Goal: Task Accomplishment & Management: Manage account settings

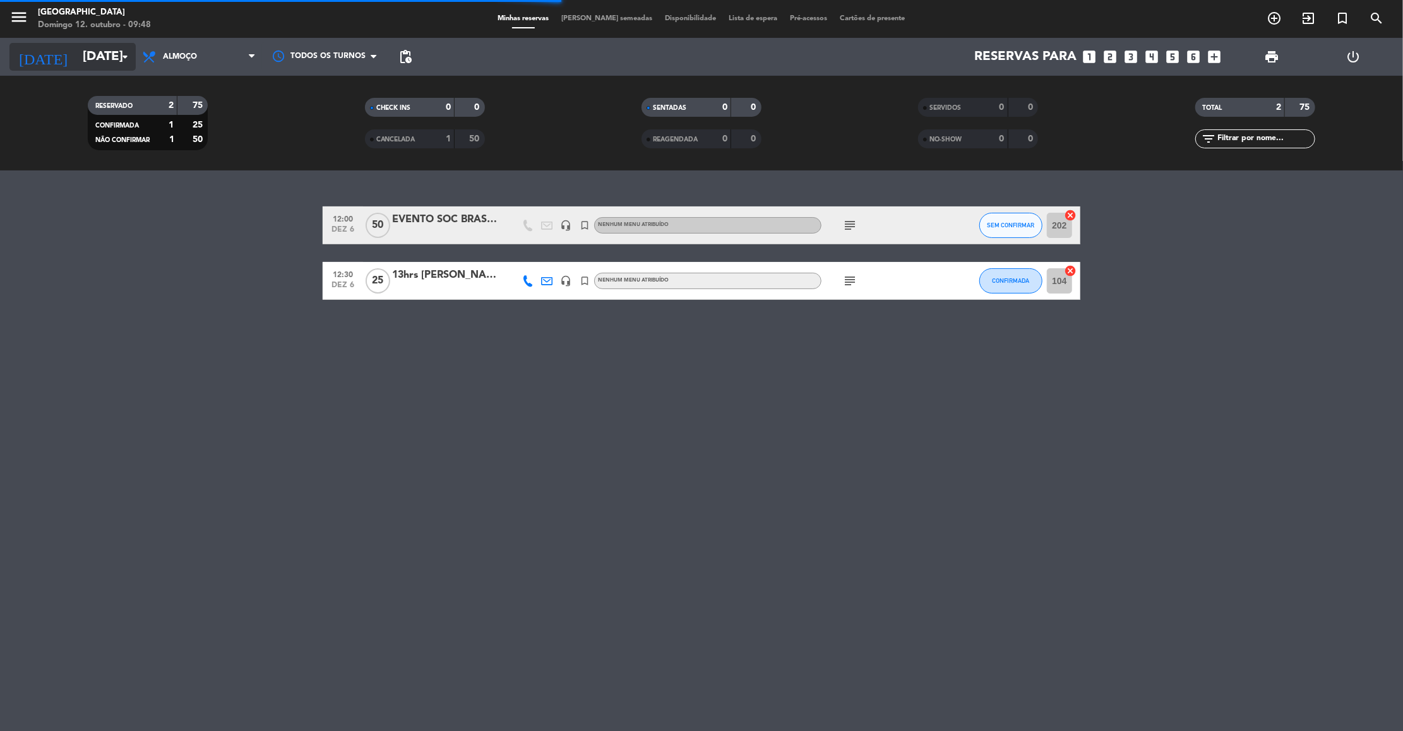
click at [87, 46] on input "[DATE]" at bounding box center [158, 57] width 164 height 28
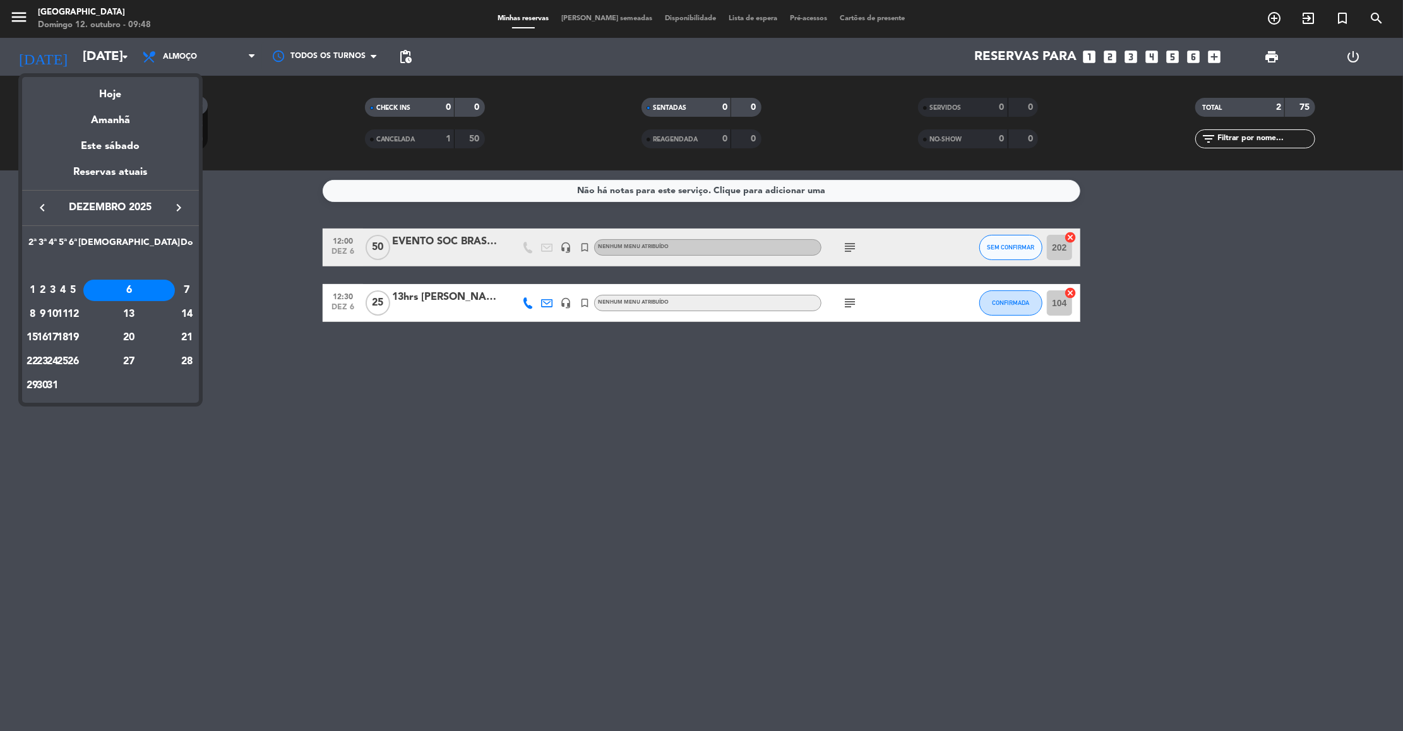
click at [45, 205] on icon "keyboard_arrow_left" at bounding box center [42, 207] width 15 height 15
click at [46, 207] on icon "keyboard_arrow_left" at bounding box center [42, 207] width 15 height 15
click at [181, 313] on div "12" at bounding box center [187, 314] width 13 height 21
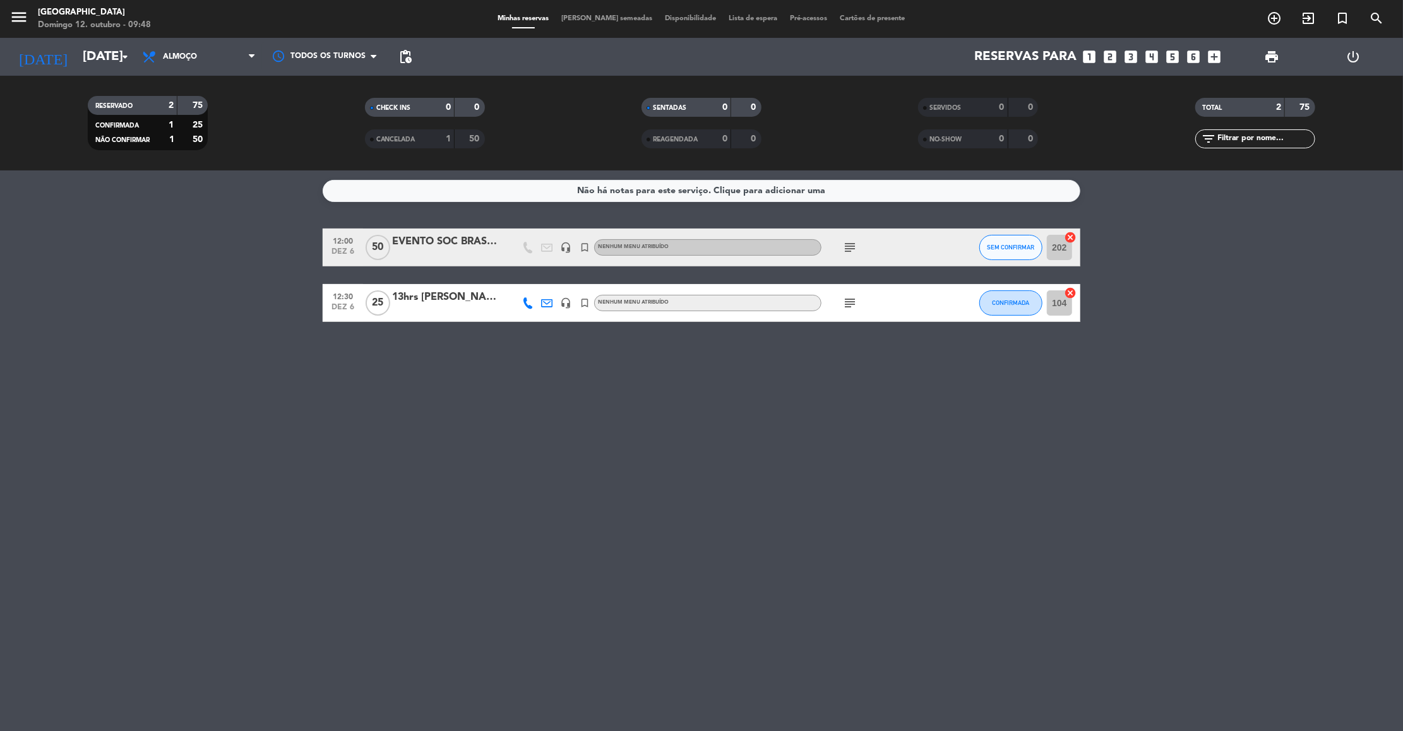
type input "Dom 12 out"
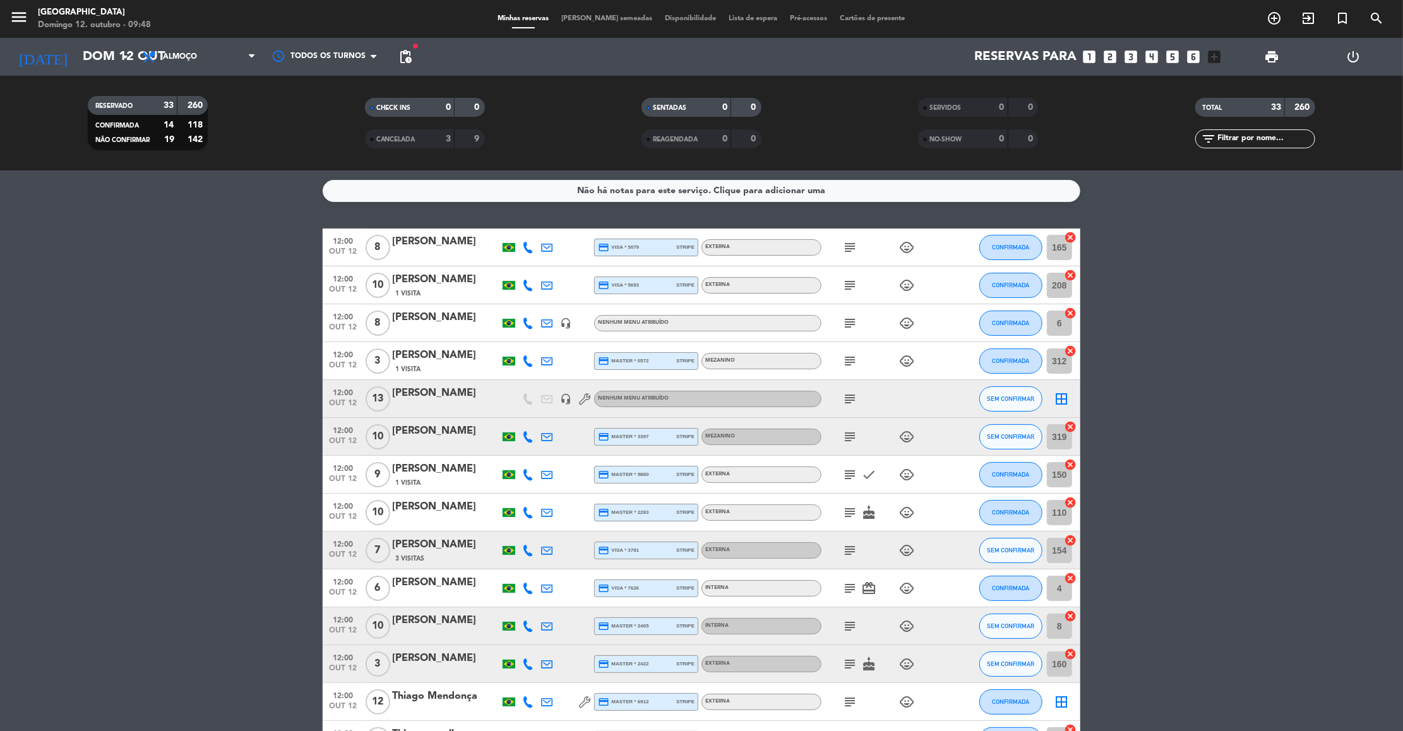
click at [432, 143] on div "3" at bounding box center [438, 139] width 25 height 15
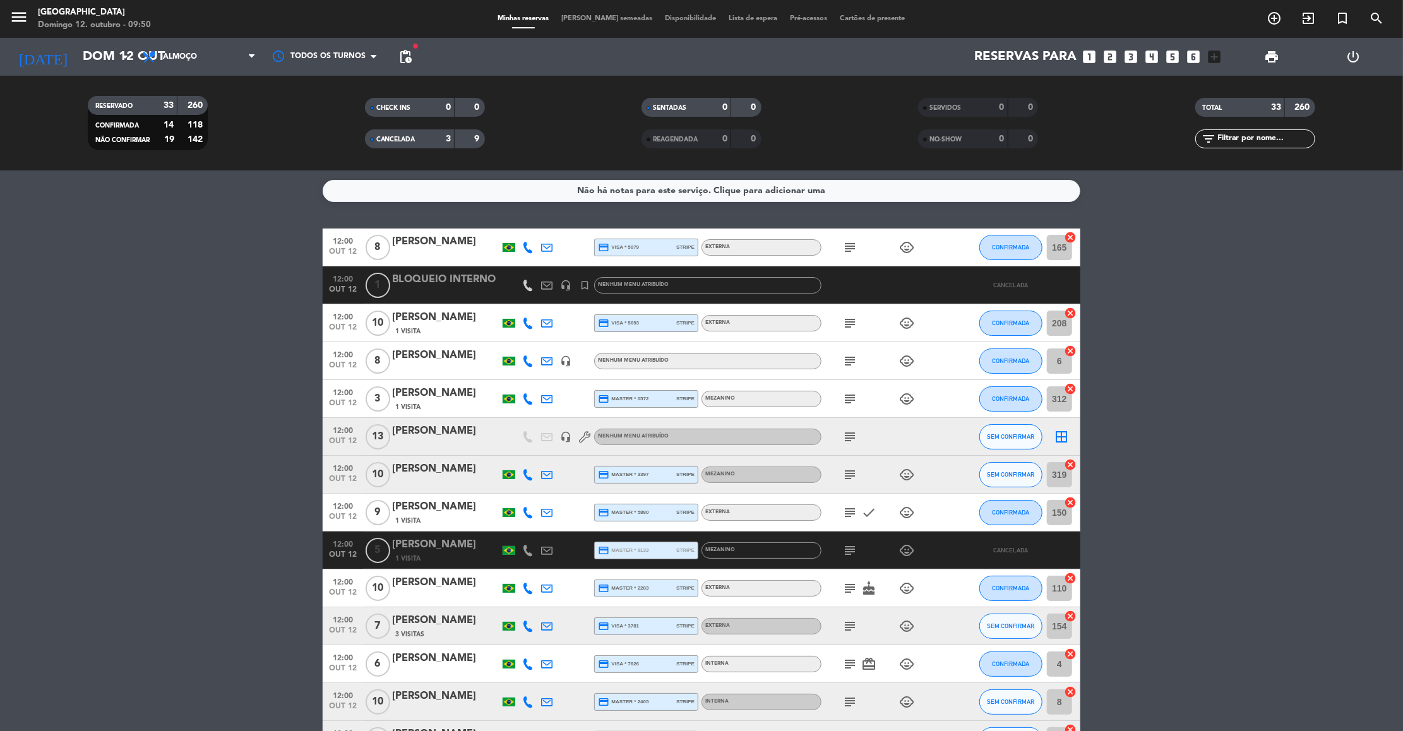
click at [848, 551] on icon "subject" at bounding box center [850, 550] width 15 height 15
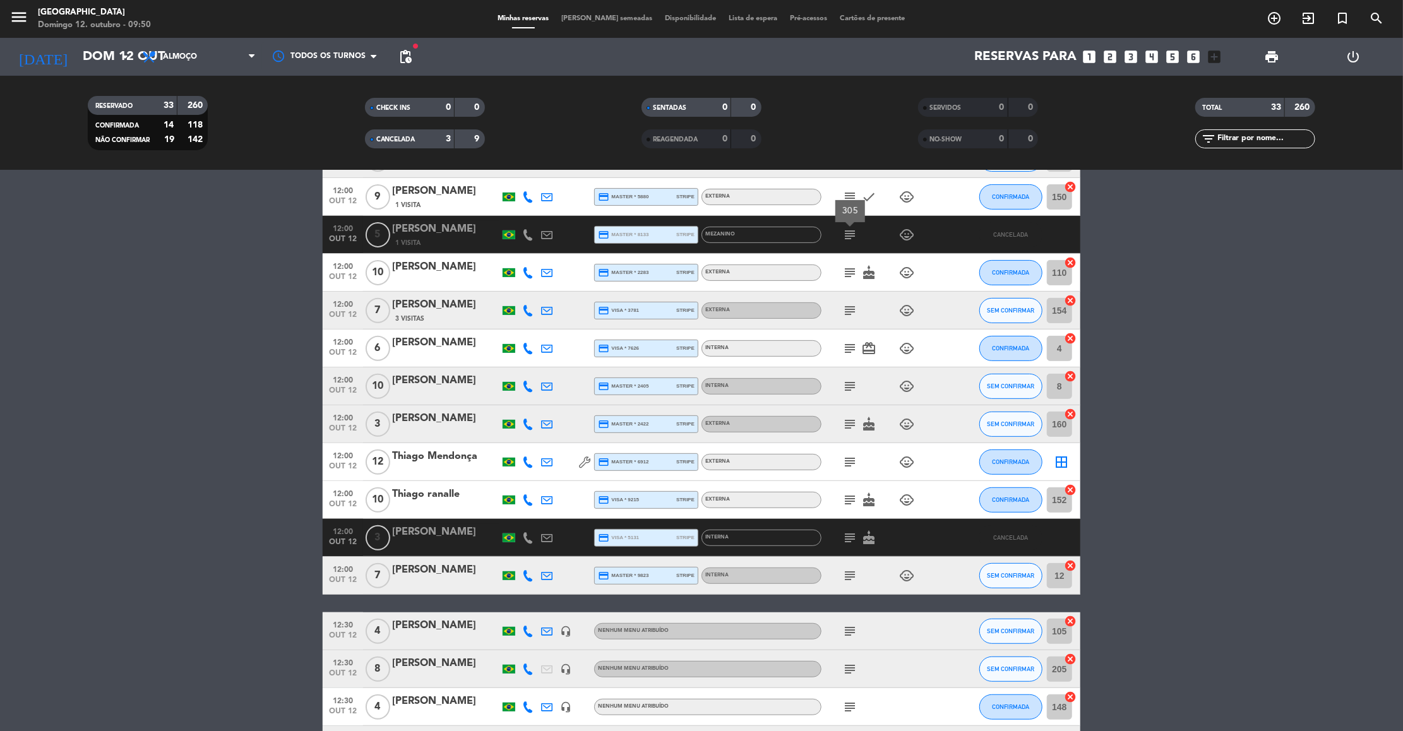
scroll to position [341, 0]
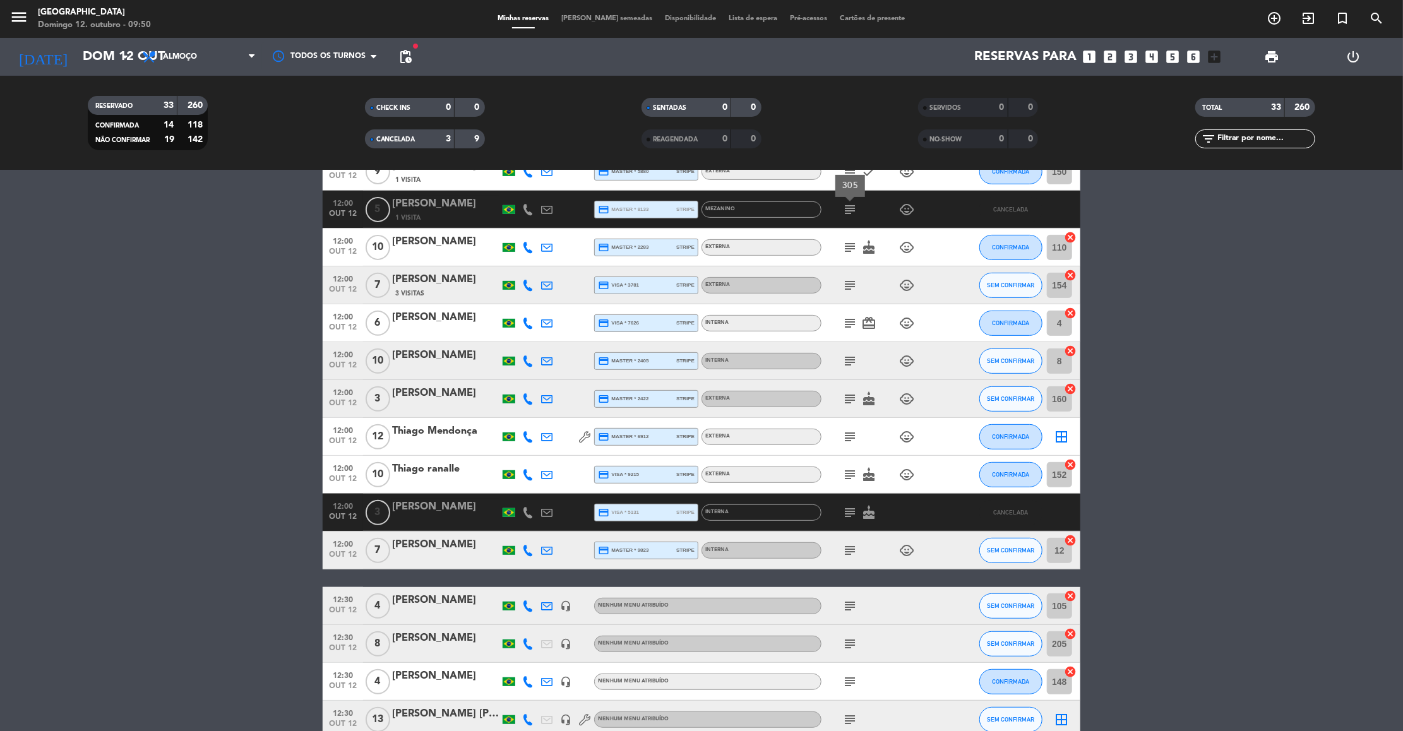
click at [851, 518] on icon "subject" at bounding box center [850, 512] width 15 height 15
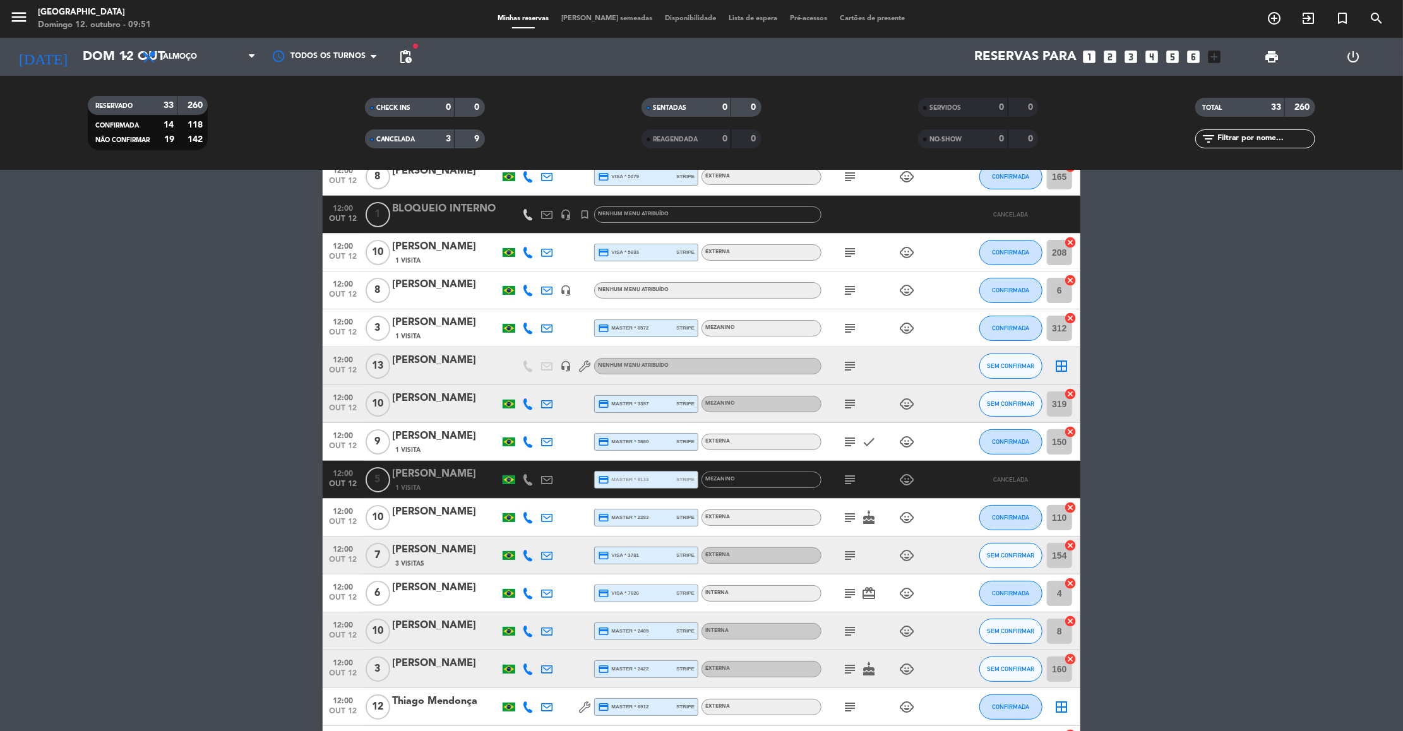
scroll to position [0, 0]
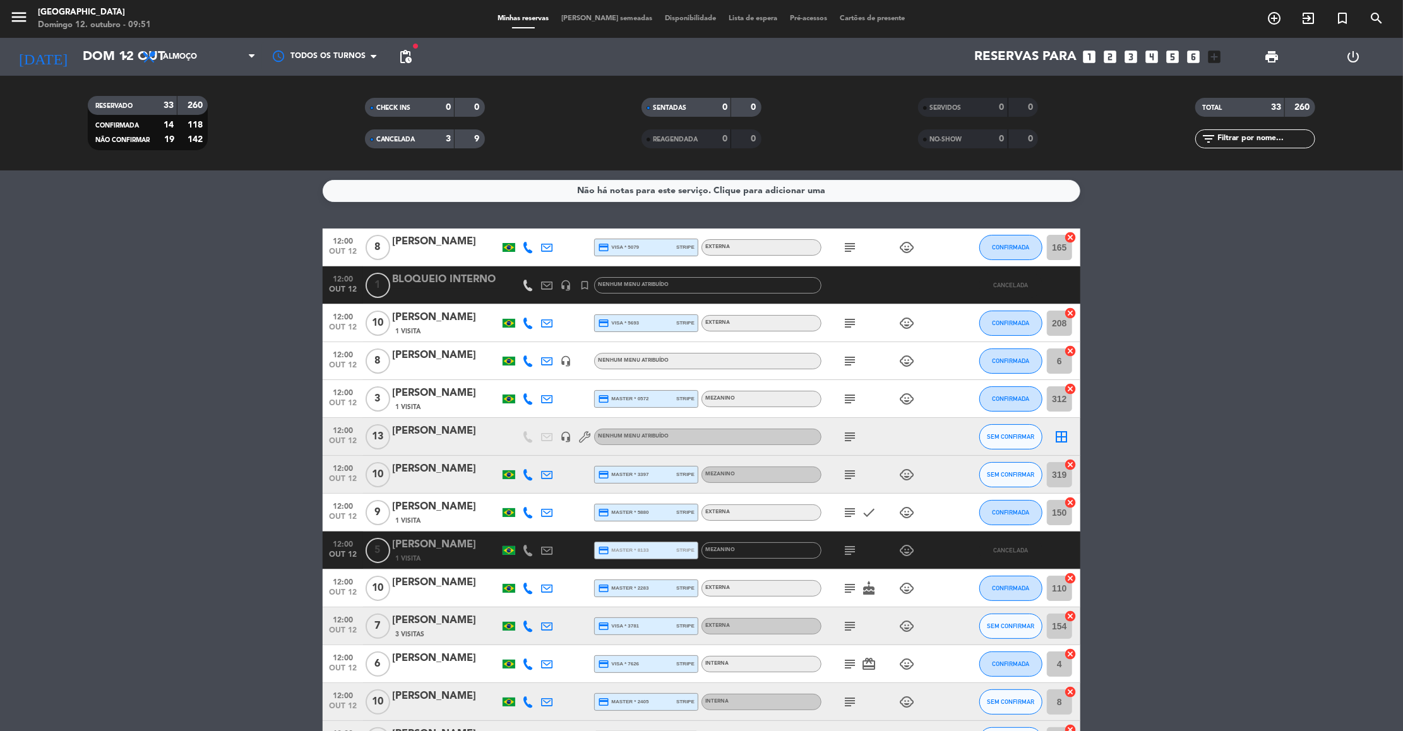
click at [853, 555] on icon "subject" at bounding box center [850, 550] width 15 height 15
click at [436, 138] on div "3" at bounding box center [438, 139] width 25 height 15
click at [847, 248] on icon "subject" at bounding box center [850, 247] width 15 height 15
click at [846, 322] on icon "subject" at bounding box center [850, 323] width 15 height 15
click at [848, 363] on icon "subject" at bounding box center [850, 361] width 15 height 15
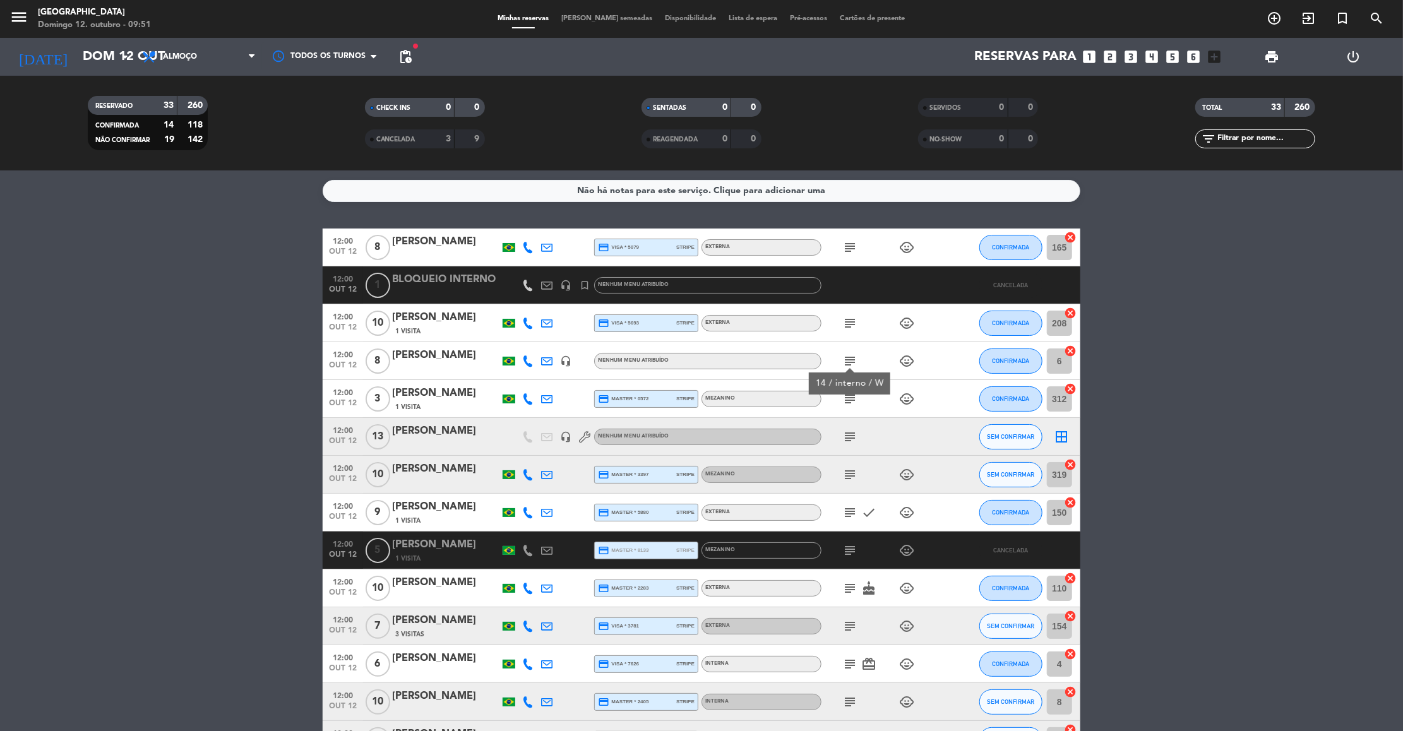
click at [846, 401] on icon "subject" at bounding box center [850, 399] width 15 height 15
click at [850, 437] on icon "subject" at bounding box center [850, 437] width 15 height 15
click at [846, 482] on icon "subject" at bounding box center [850, 474] width 15 height 15
click at [850, 512] on icon "subject" at bounding box center [850, 512] width 15 height 15
click at [848, 583] on icon "subject" at bounding box center [850, 588] width 15 height 15
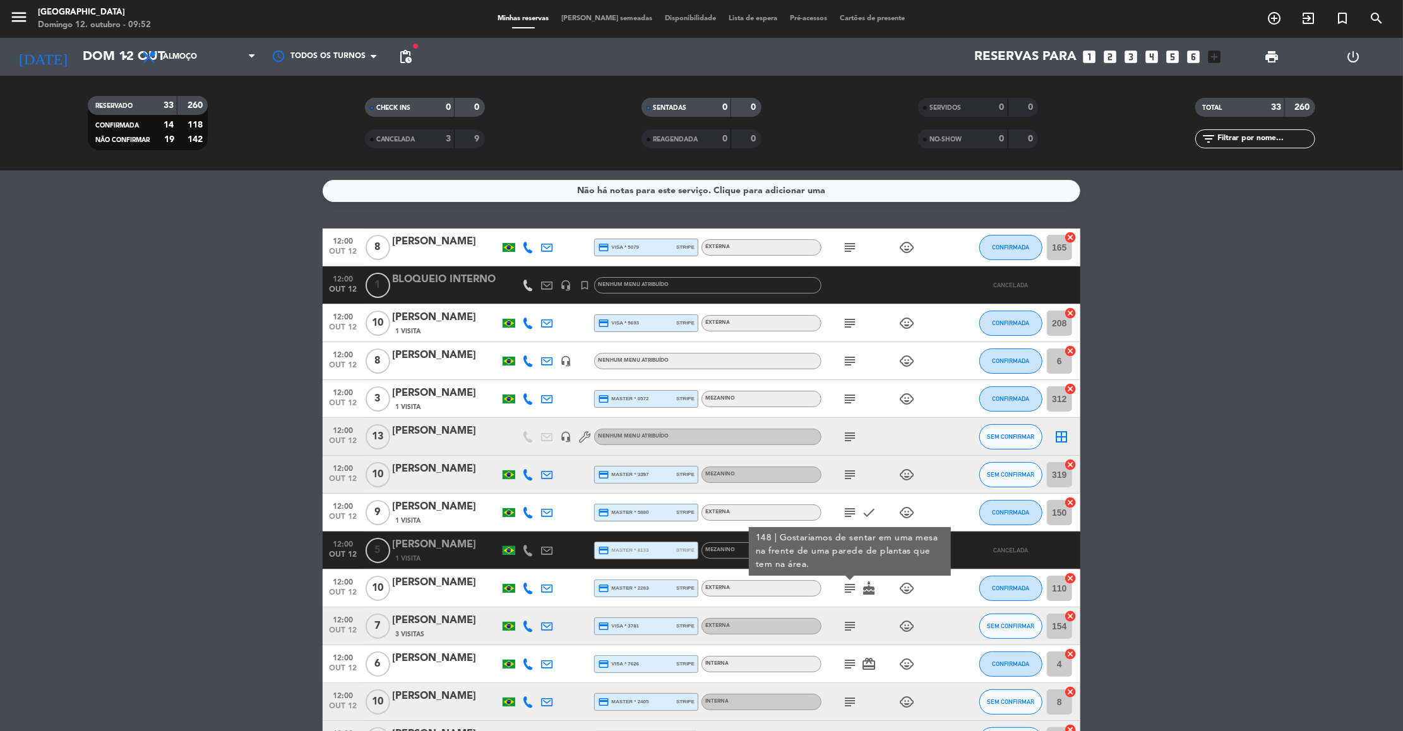
click at [851, 623] on icon "subject" at bounding box center [850, 626] width 15 height 15
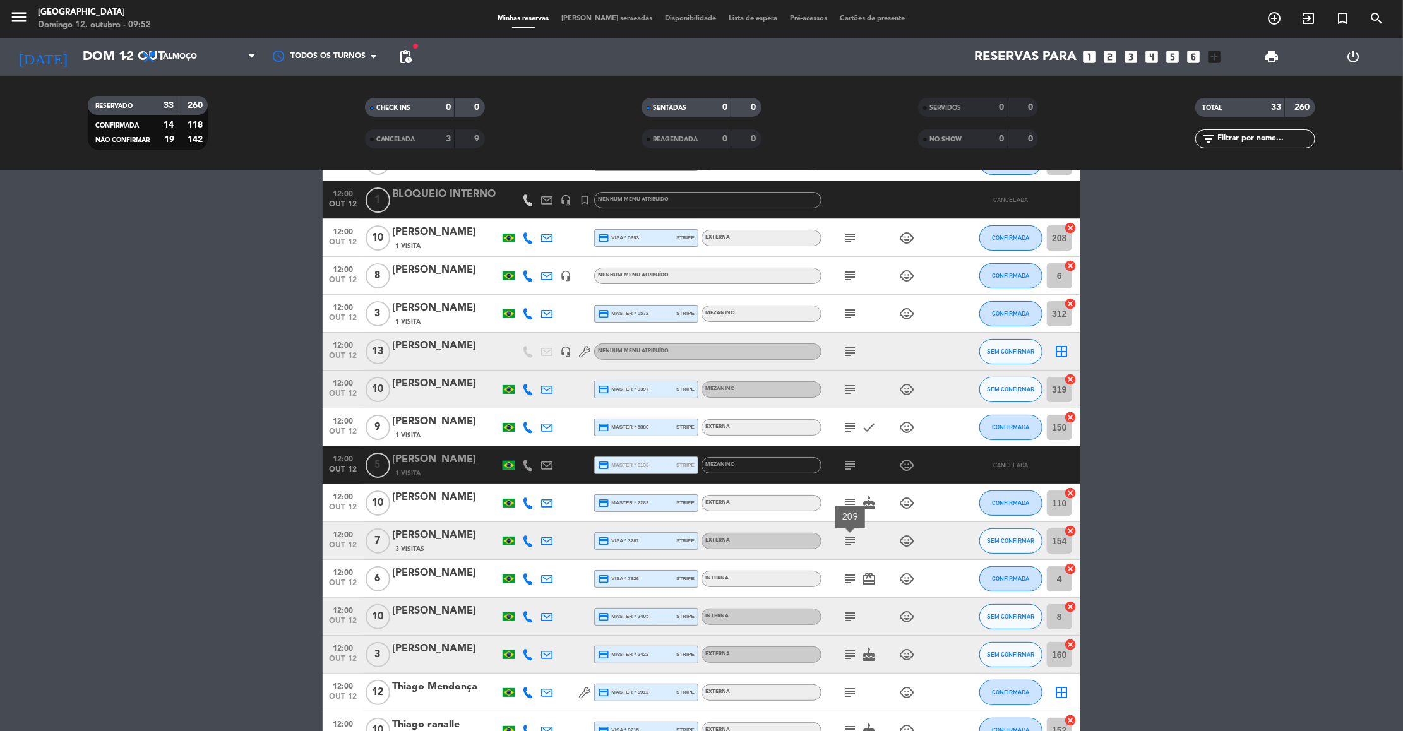
scroll to position [113, 0]
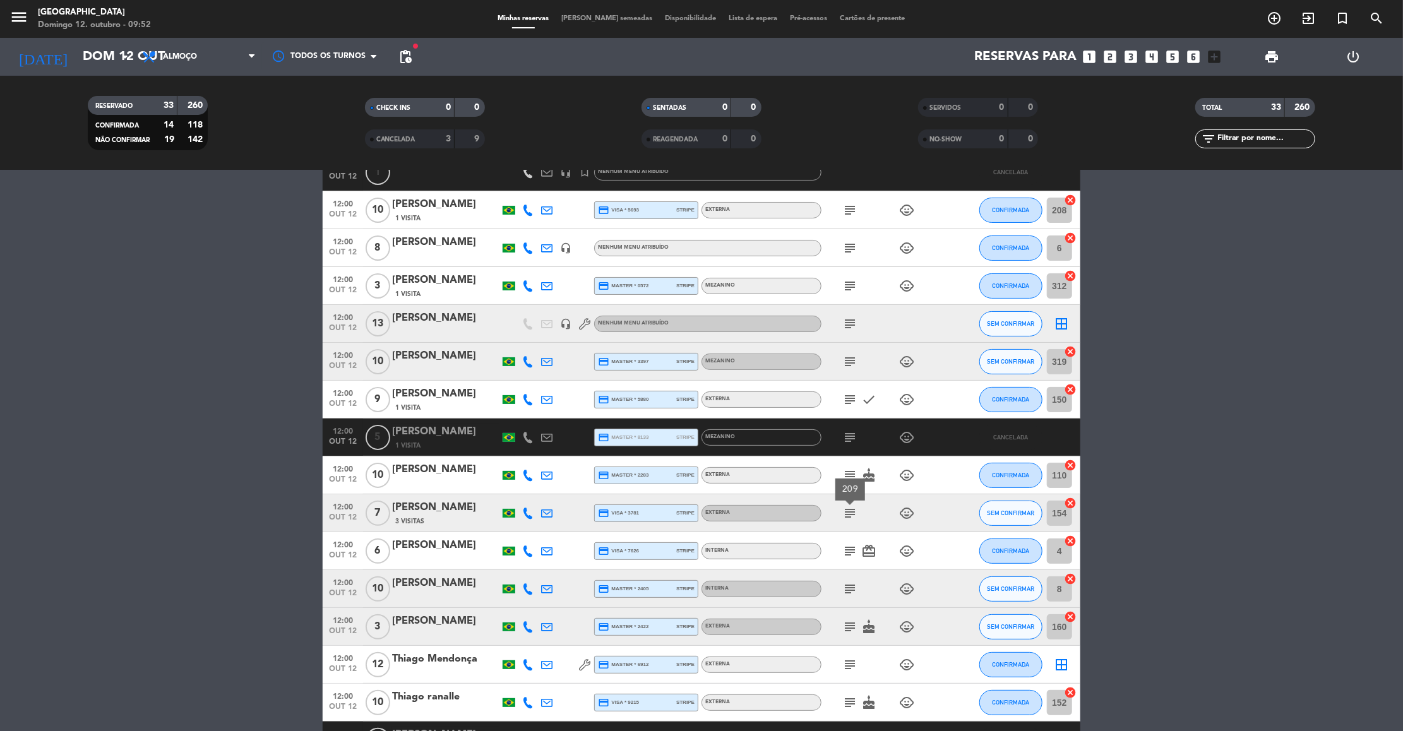
click at [846, 550] on icon "subject" at bounding box center [850, 551] width 15 height 15
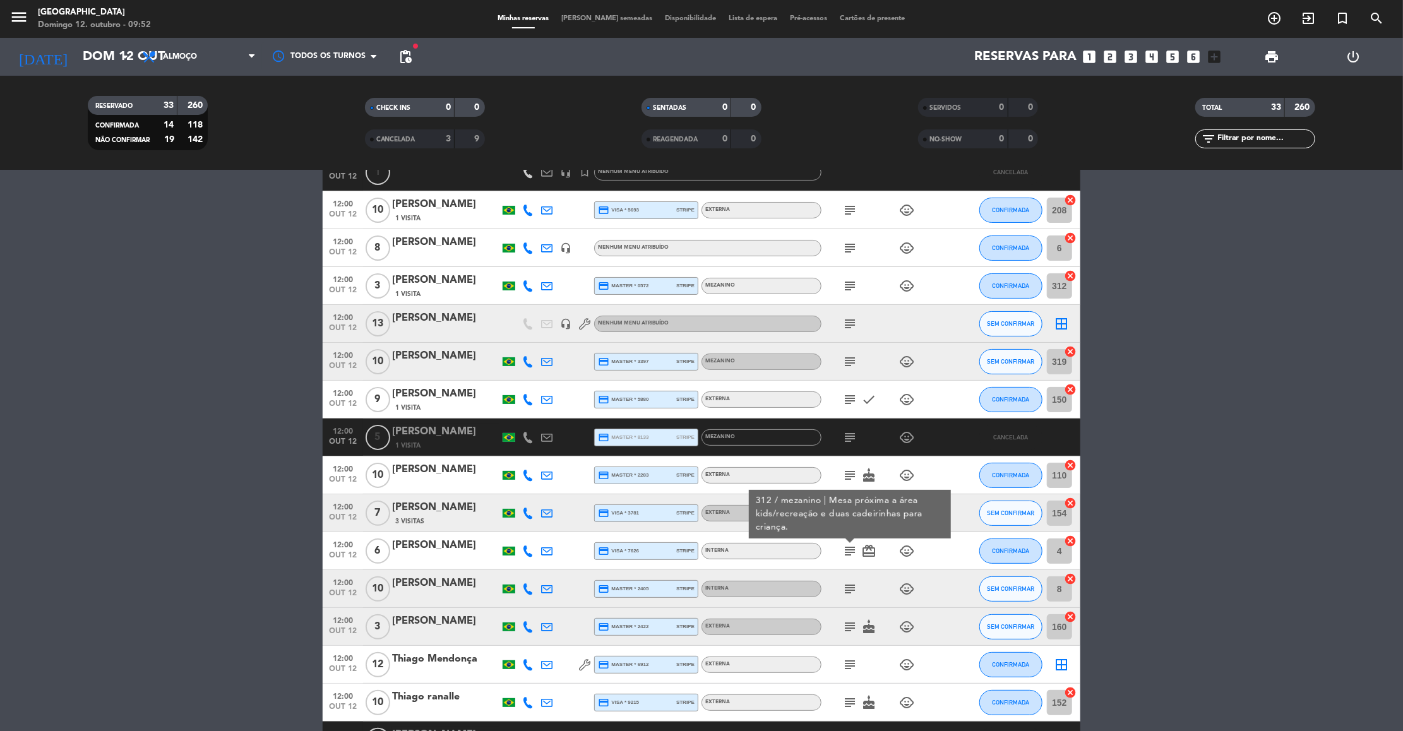
click at [855, 589] on icon "subject" at bounding box center [850, 589] width 15 height 15
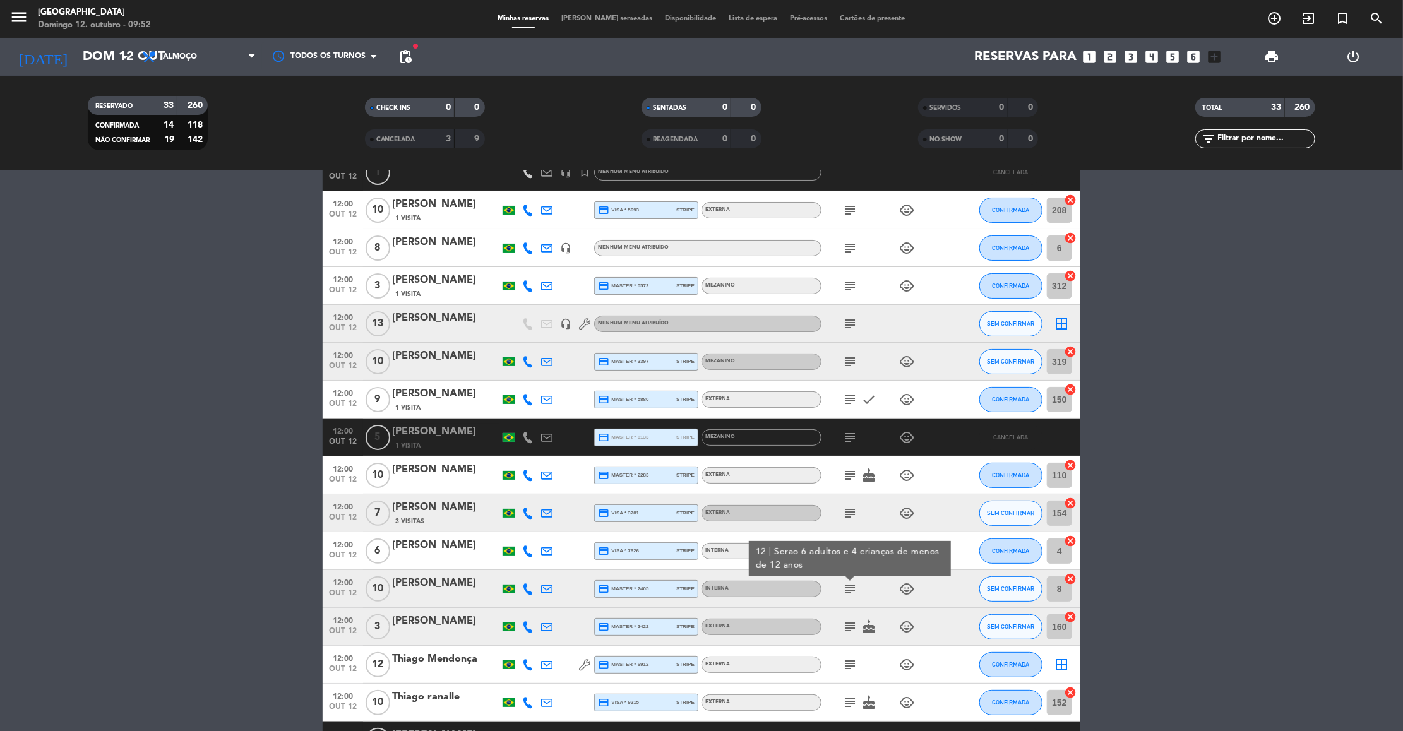
click at [850, 630] on icon "subject" at bounding box center [850, 627] width 15 height 15
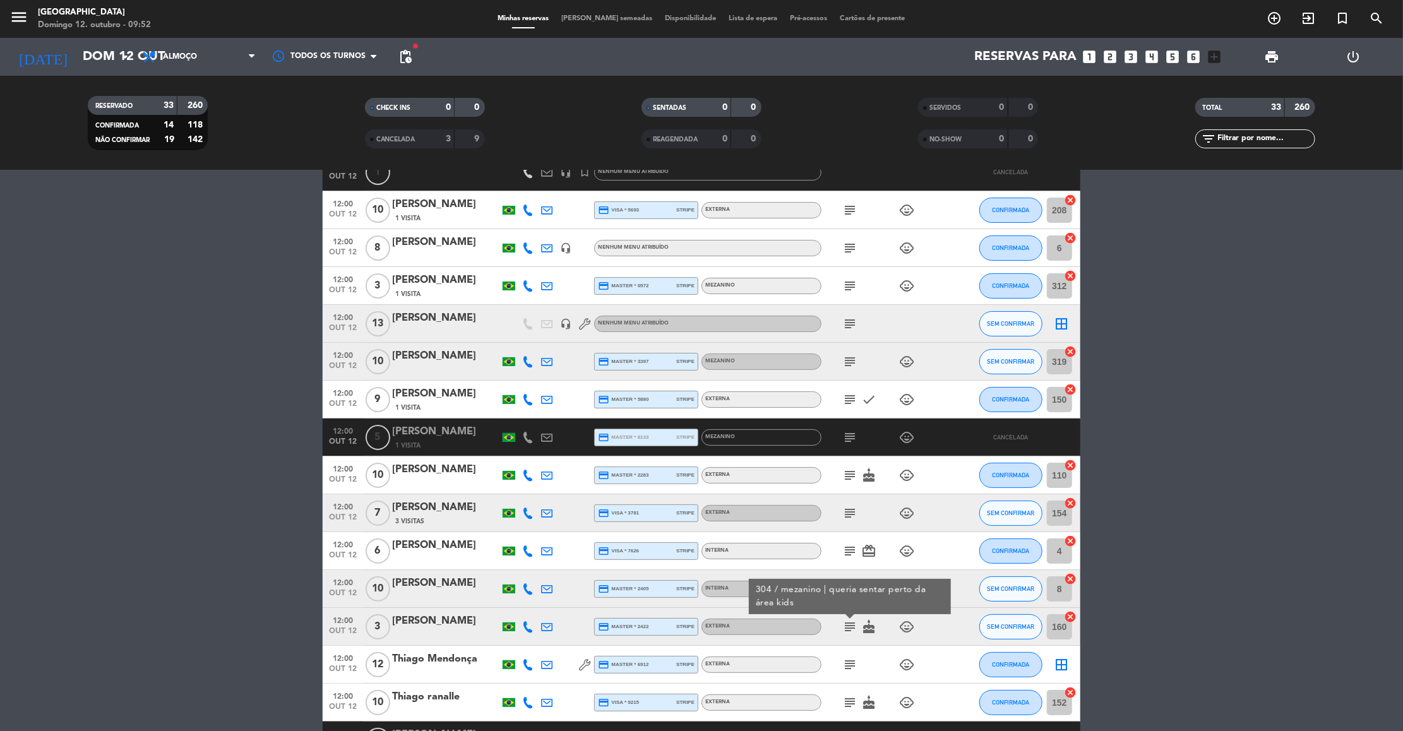
click at [849, 663] on icon "subject" at bounding box center [850, 665] width 15 height 15
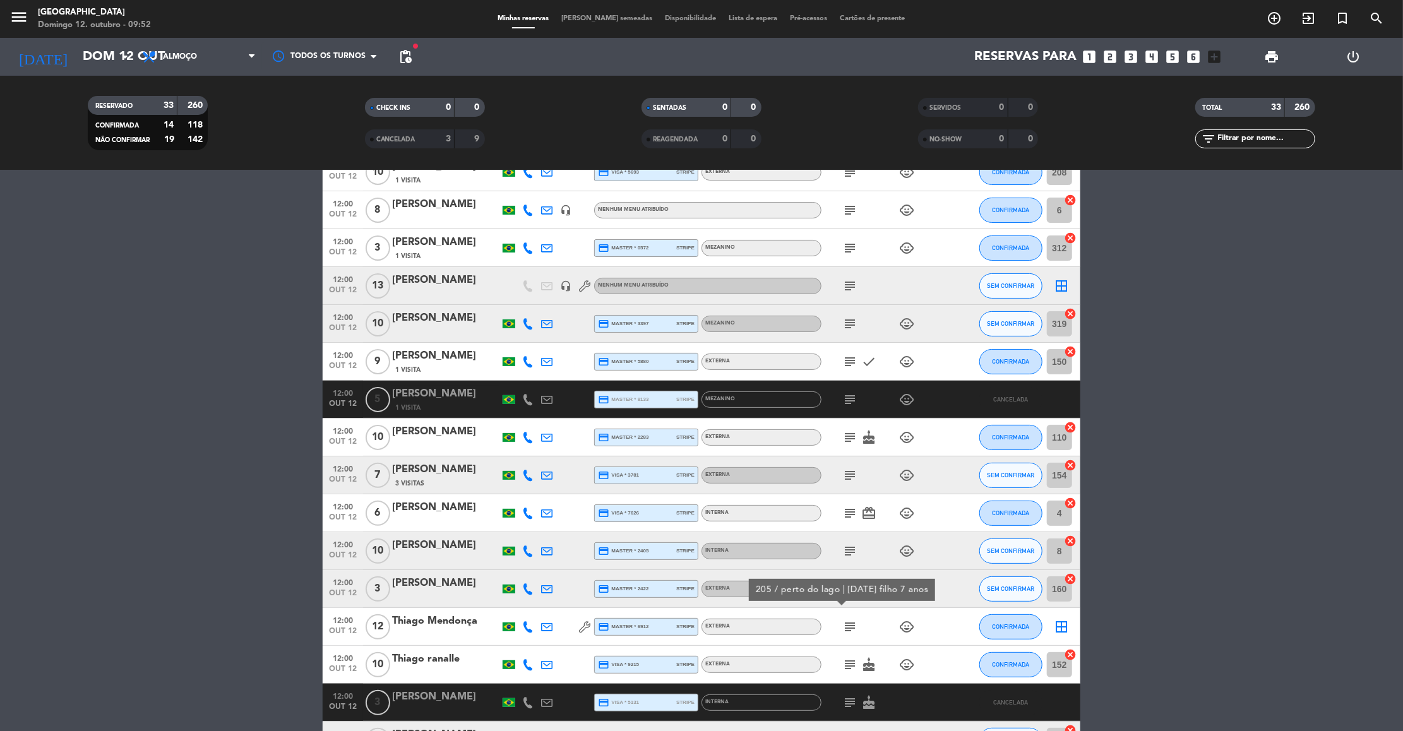
scroll to position [303, 0]
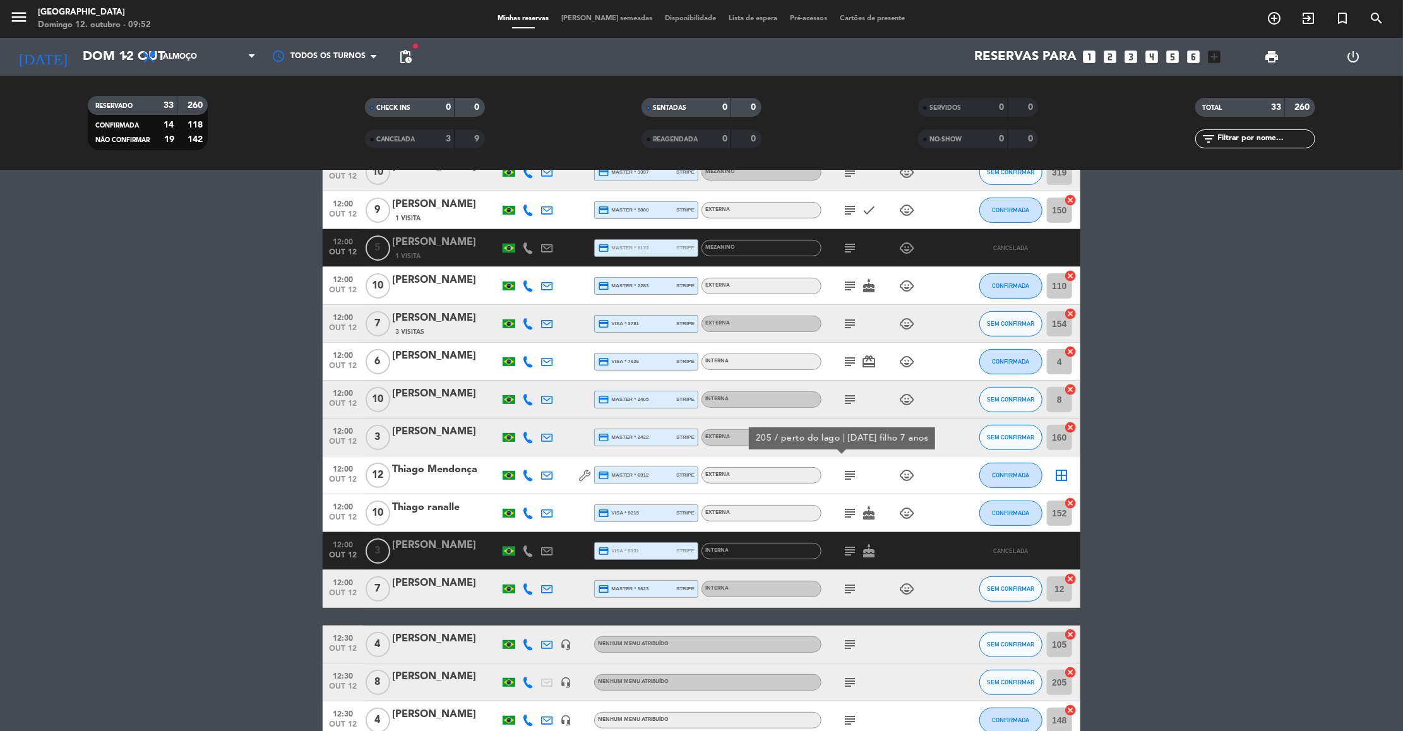
click at [845, 510] on icon "subject" at bounding box center [850, 513] width 15 height 15
click at [848, 585] on icon "subject" at bounding box center [850, 589] width 15 height 15
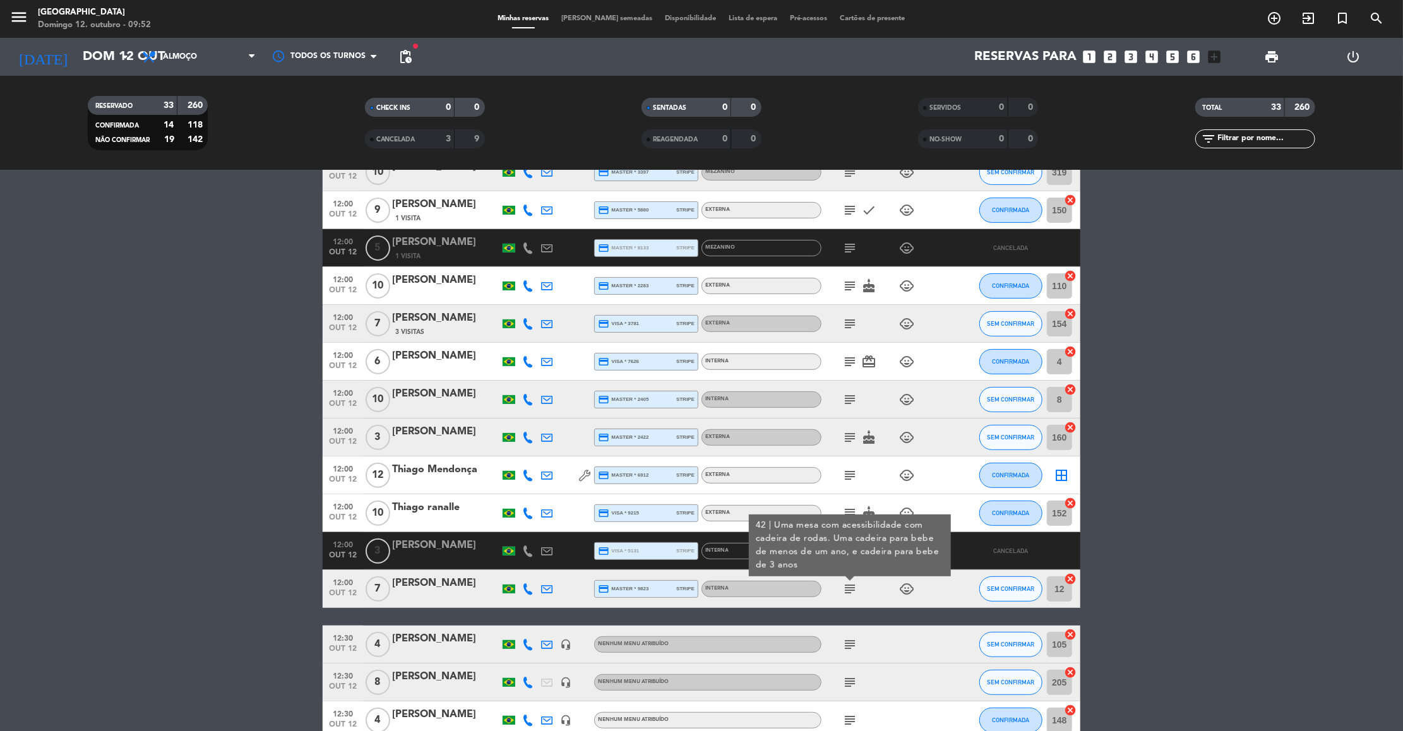
click at [848, 637] on icon "subject" at bounding box center [850, 644] width 15 height 15
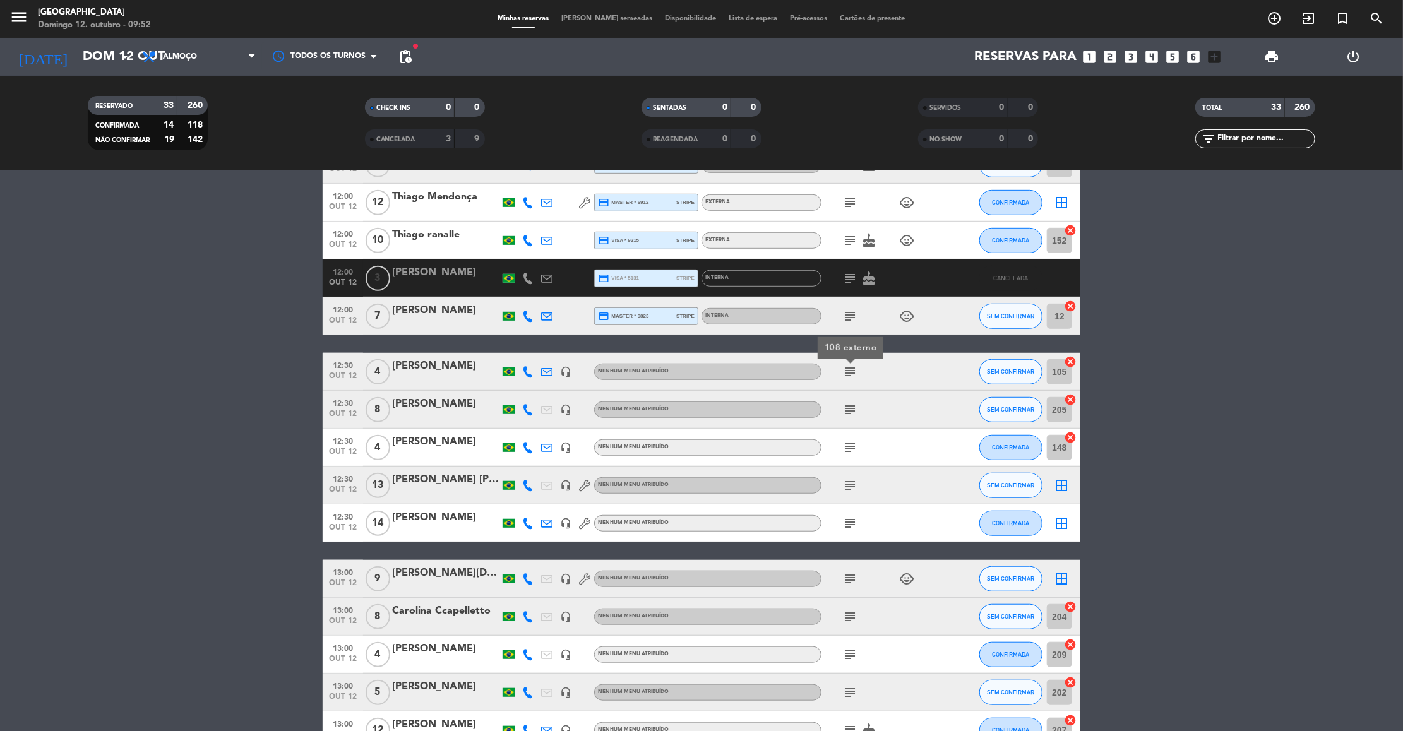
scroll to position [606, 0]
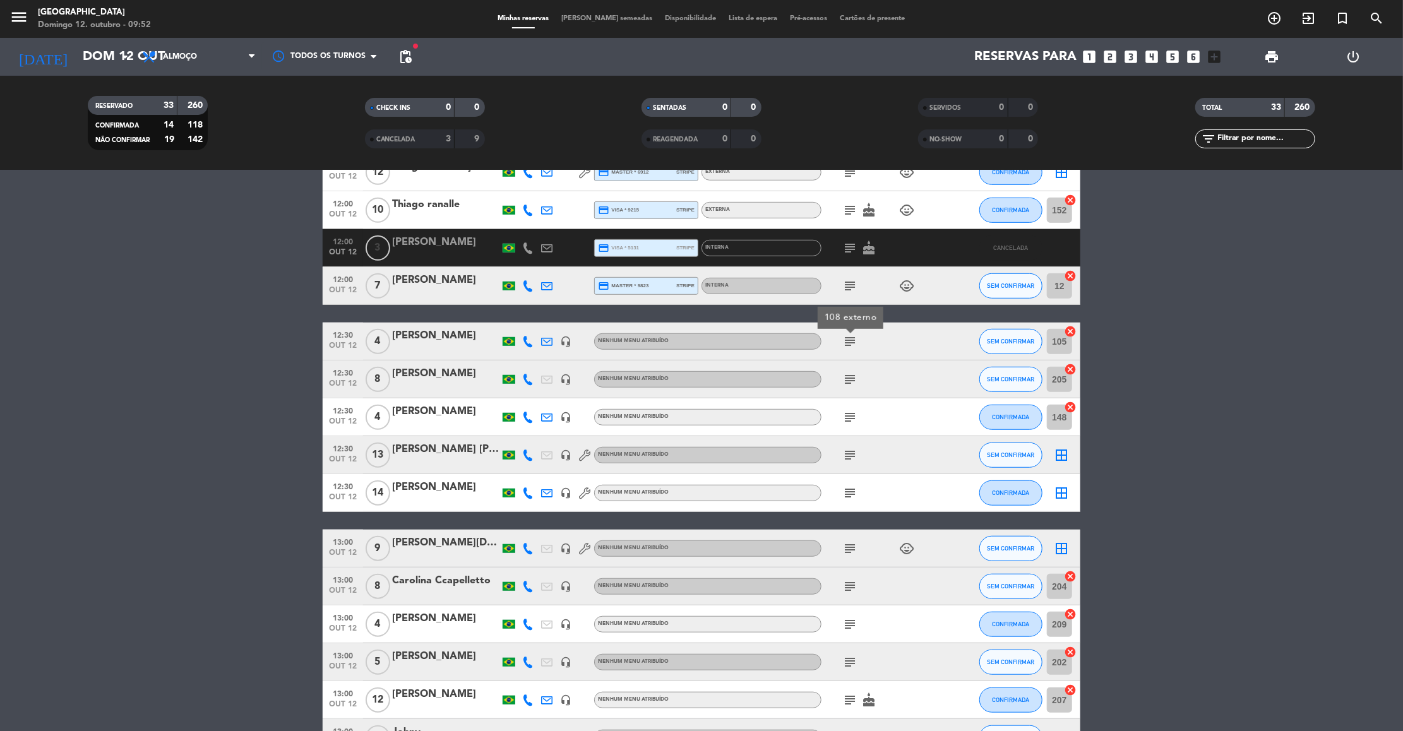
click at [845, 376] on icon "subject" at bounding box center [850, 379] width 15 height 15
click at [843, 410] on icon "subject" at bounding box center [850, 417] width 15 height 15
click at [850, 453] on icon "subject" at bounding box center [850, 455] width 15 height 15
click at [853, 488] on icon "subject" at bounding box center [850, 493] width 15 height 15
click at [851, 551] on icon "subject" at bounding box center [850, 548] width 15 height 15
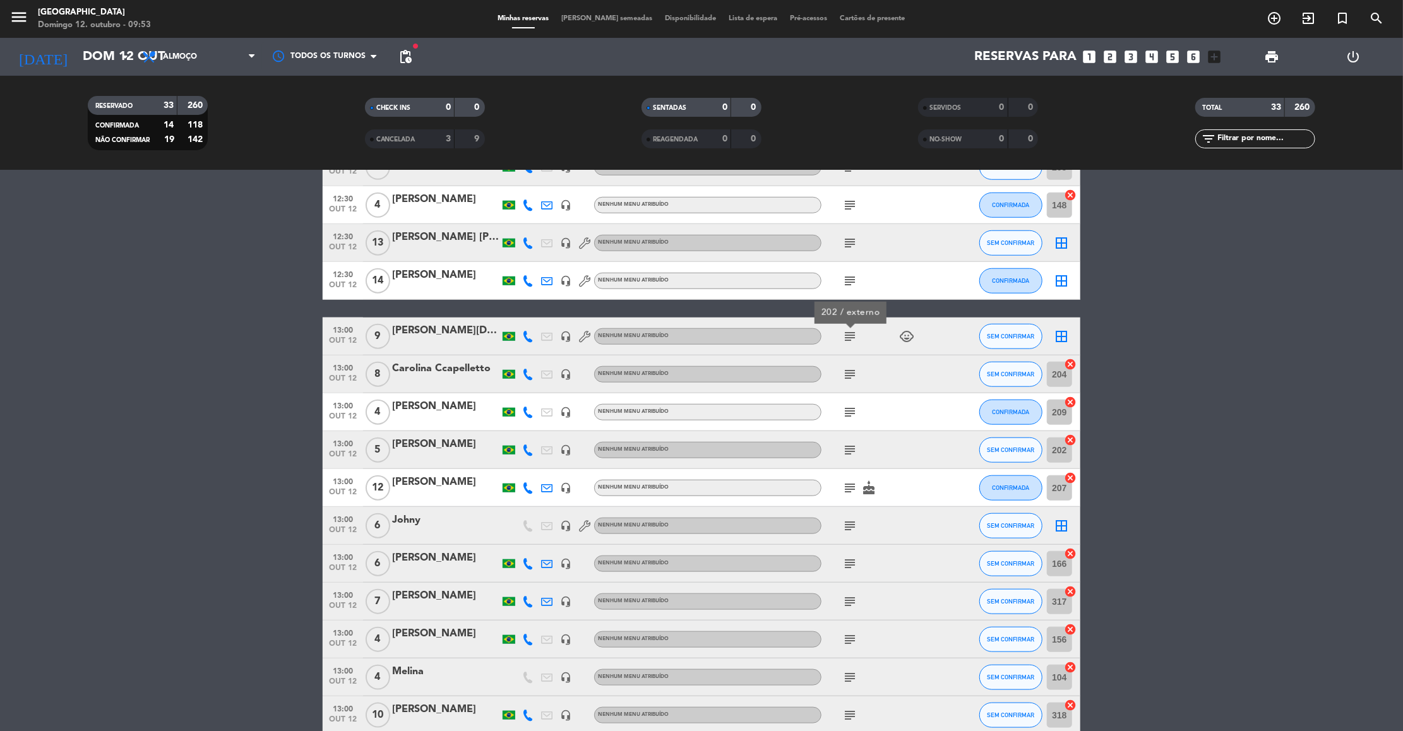
scroll to position [871, 0]
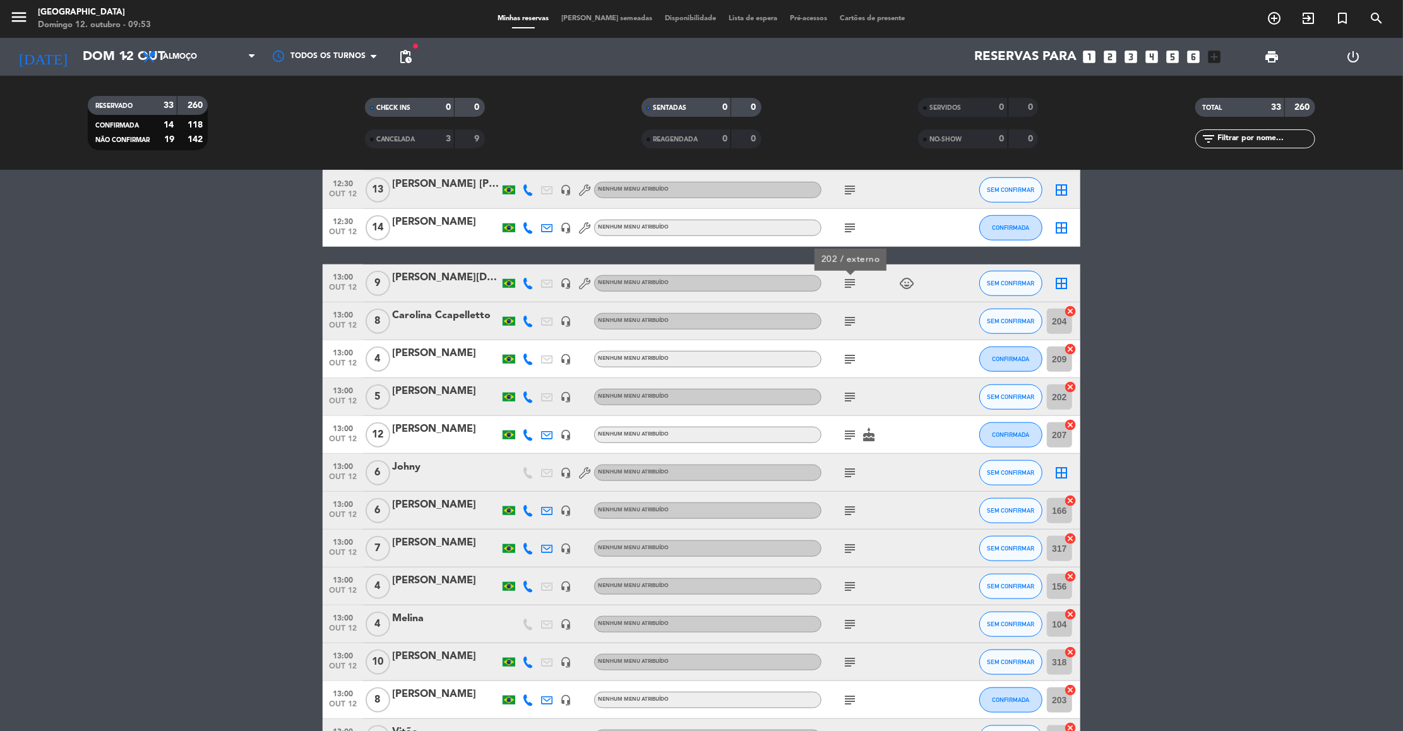
click at [852, 322] on icon "subject" at bounding box center [850, 321] width 15 height 15
click at [852, 358] on icon "subject" at bounding box center [850, 359] width 15 height 15
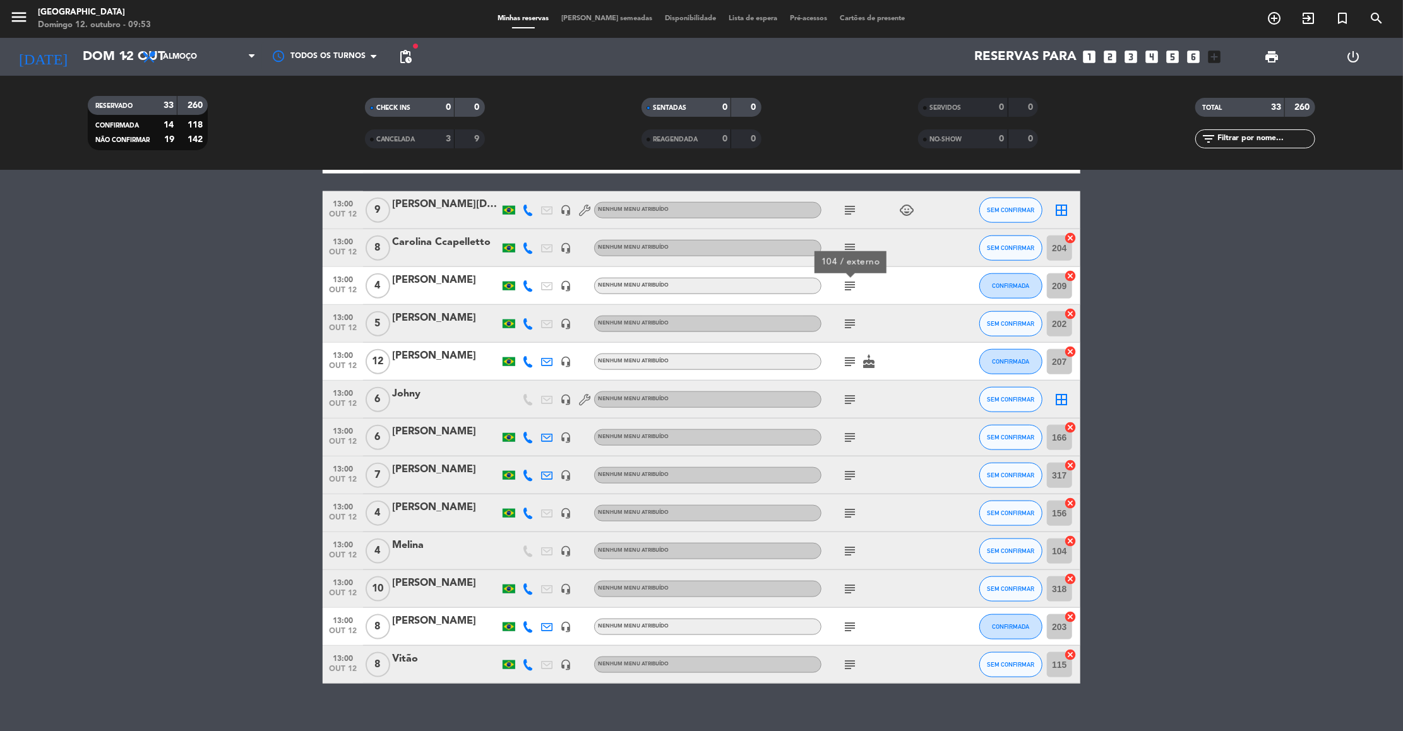
scroll to position [960, 0]
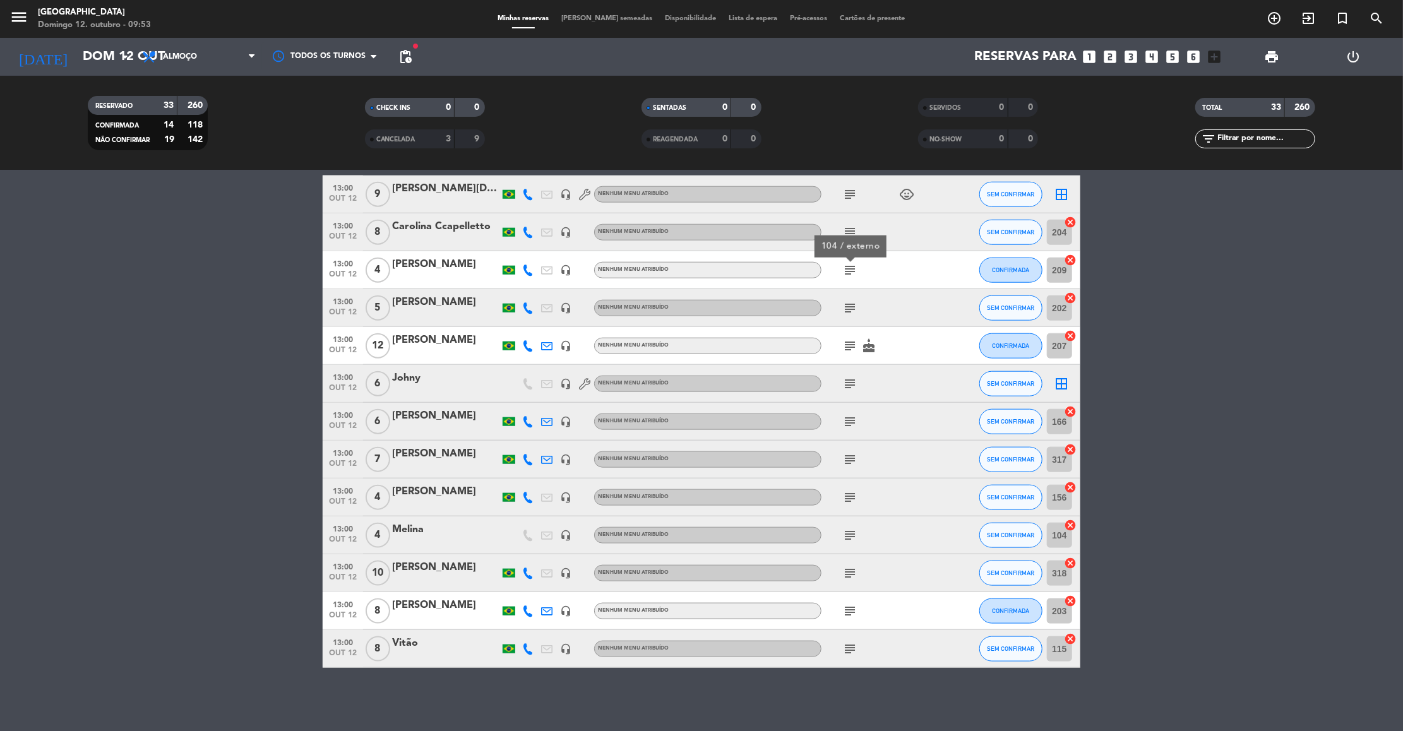
click at [848, 318] on div "subject" at bounding box center [879, 307] width 114 height 37
click at [848, 310] on icon "subject" at bounding box center [850, 308] width 15 height 15
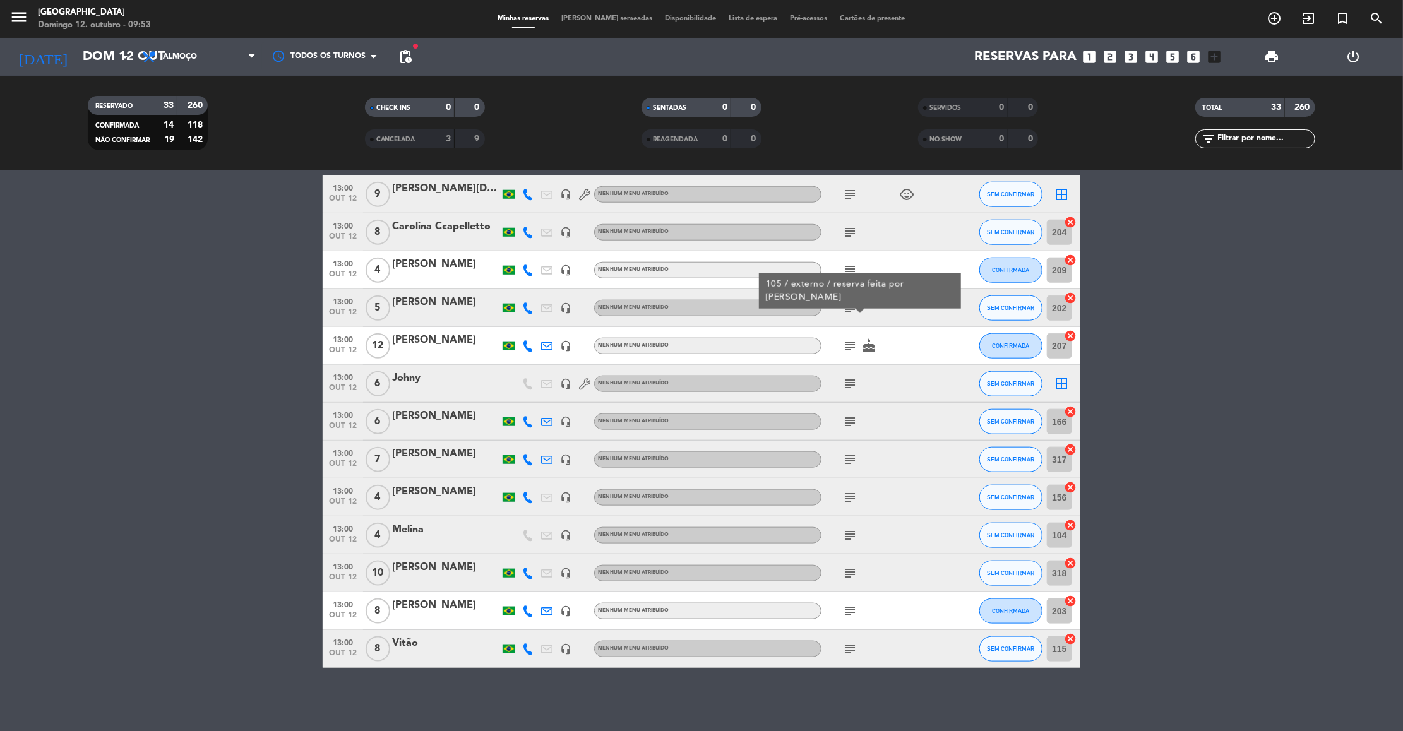
click at [847, 344] on icon "subject" at bounding box center [850, 346] width 15 height 15
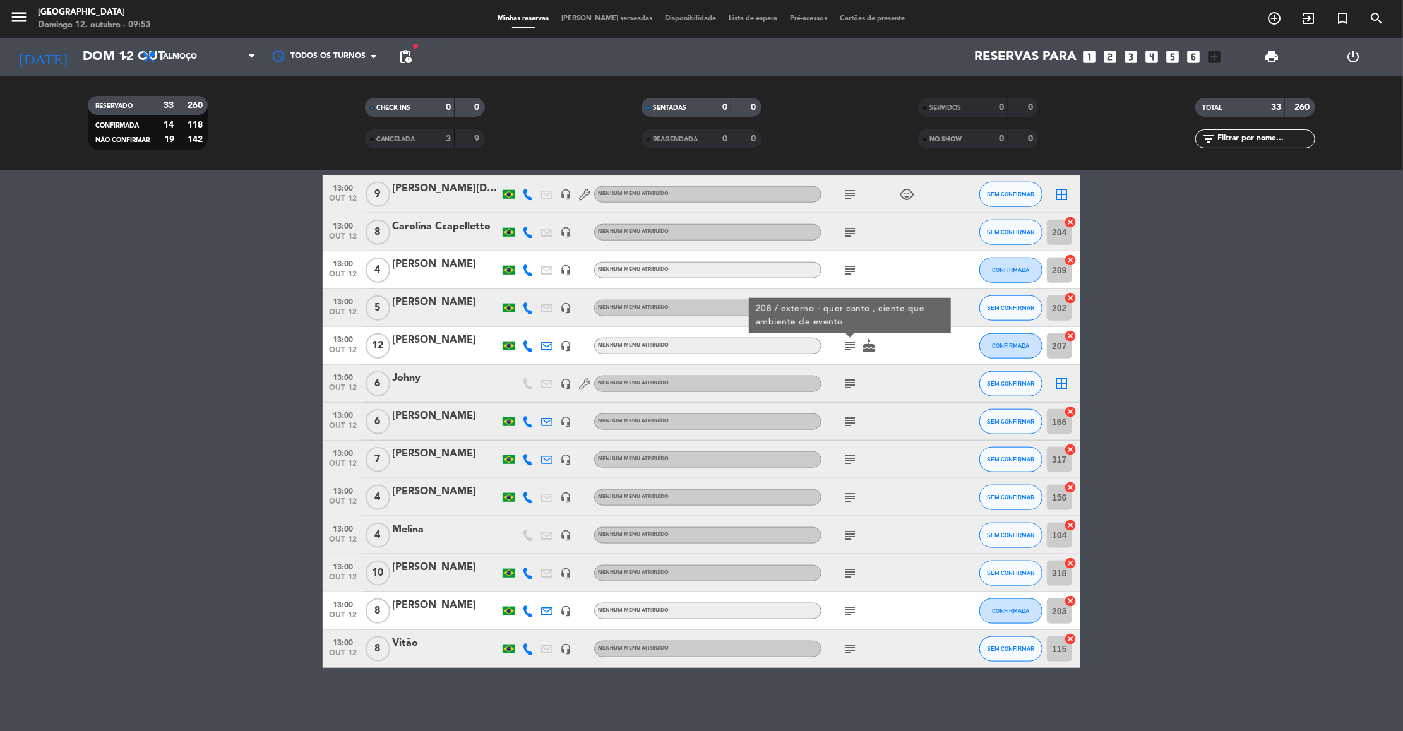
click at [849, 378] on icon "subject" at bounding box center [850, 383] width 15 height 15
click at [853, 422] on icon "subject" at bounding box center [850, 421] width 15 height 15
click at [848, 460] on icon "subject" at bounding box center [850, 459] width 15 height 15
click at [850, 498] on icon "subject" at bounding box center [850, 497] width 15 height 15
click at [846, 538] on icon "subject" at bounding box center [850, 535] width 15 height 15
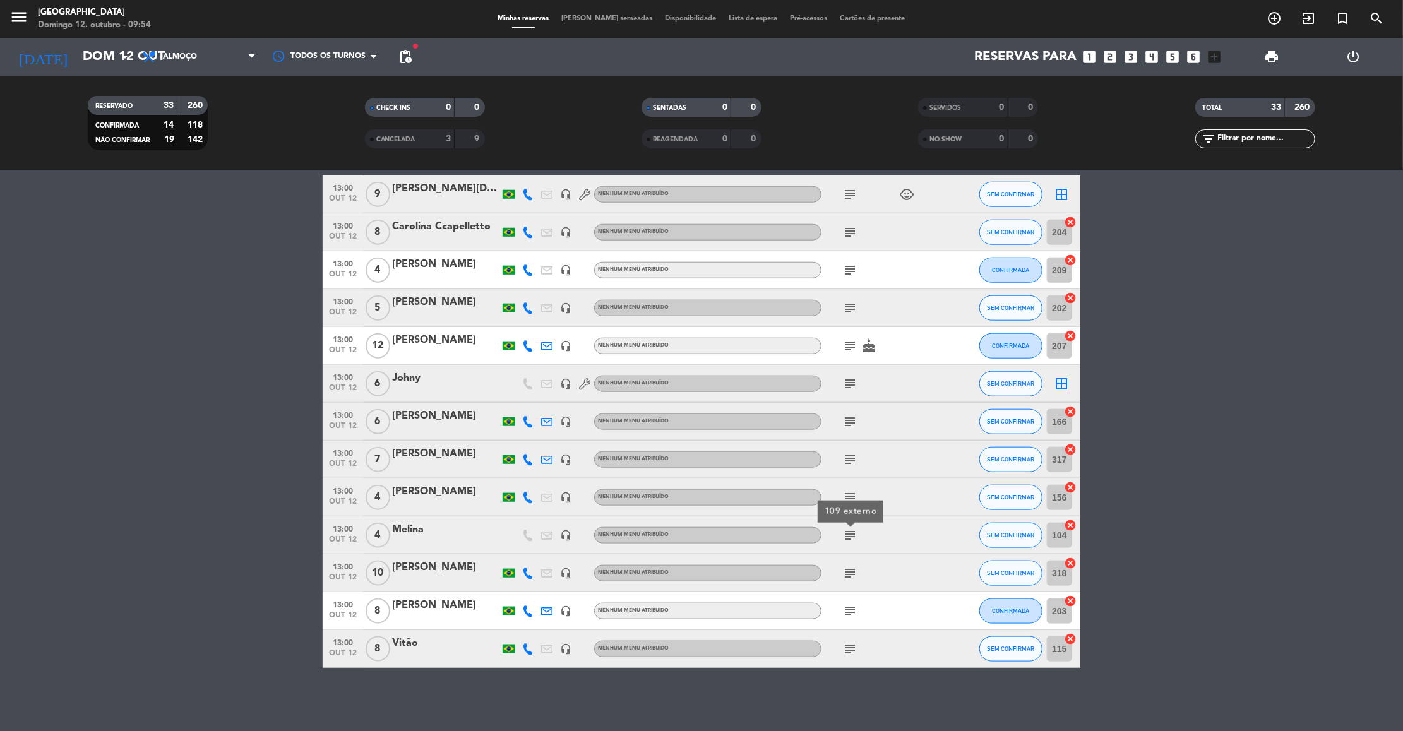
click at [845, 574] on icon "subject" at bounding box center [850, 573] width 15 height 15
click at [849, 613] on icon "subject" at bounding box center [850, 611] width 15 height 15
click at [847, 647] on icon "subject" at bounding box center [850, 649] width 15 height 15
click at [409, 143] on div "CANCELADA" at bounding box center [397, 139] width 58 height 15
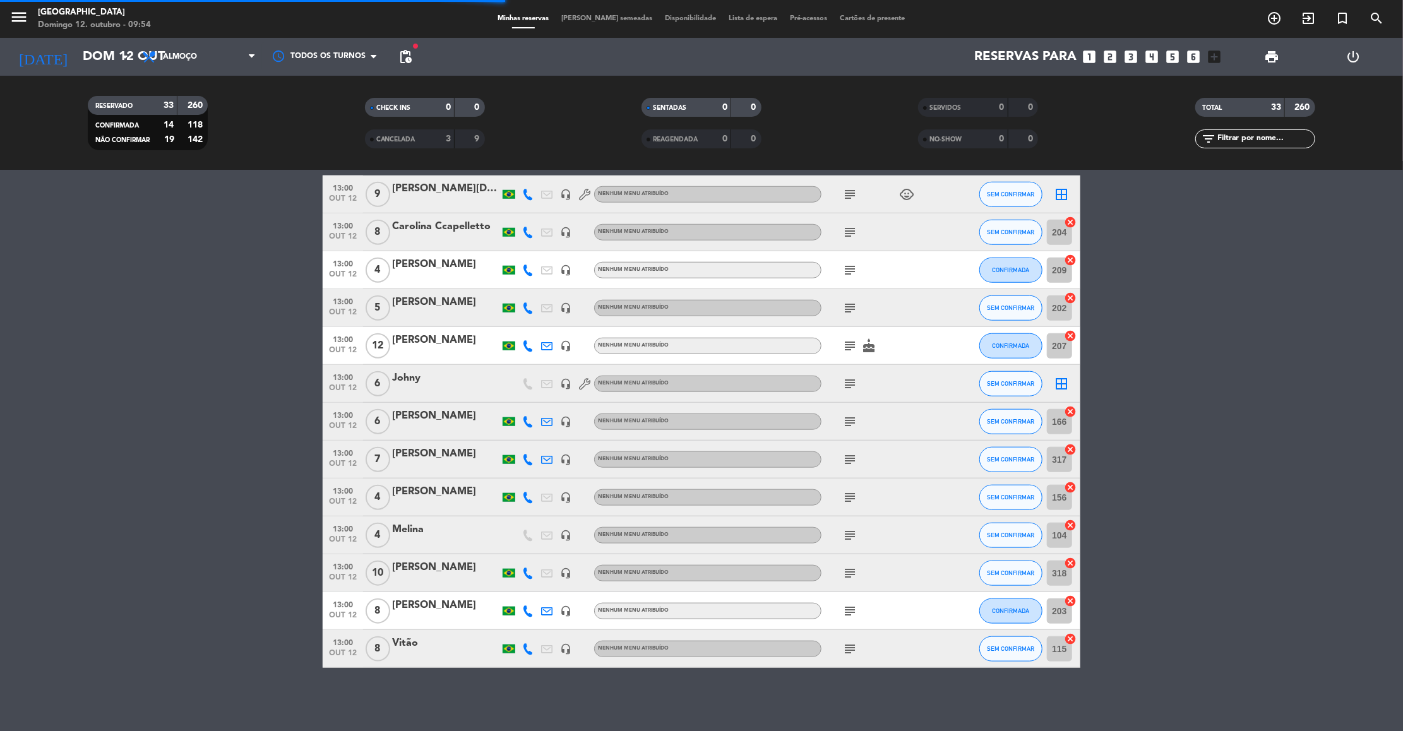
scroll to position [846, 0]
click at [409, 143] on div "CANCELADA" at bounding box center [397, 139] width 58 height 15
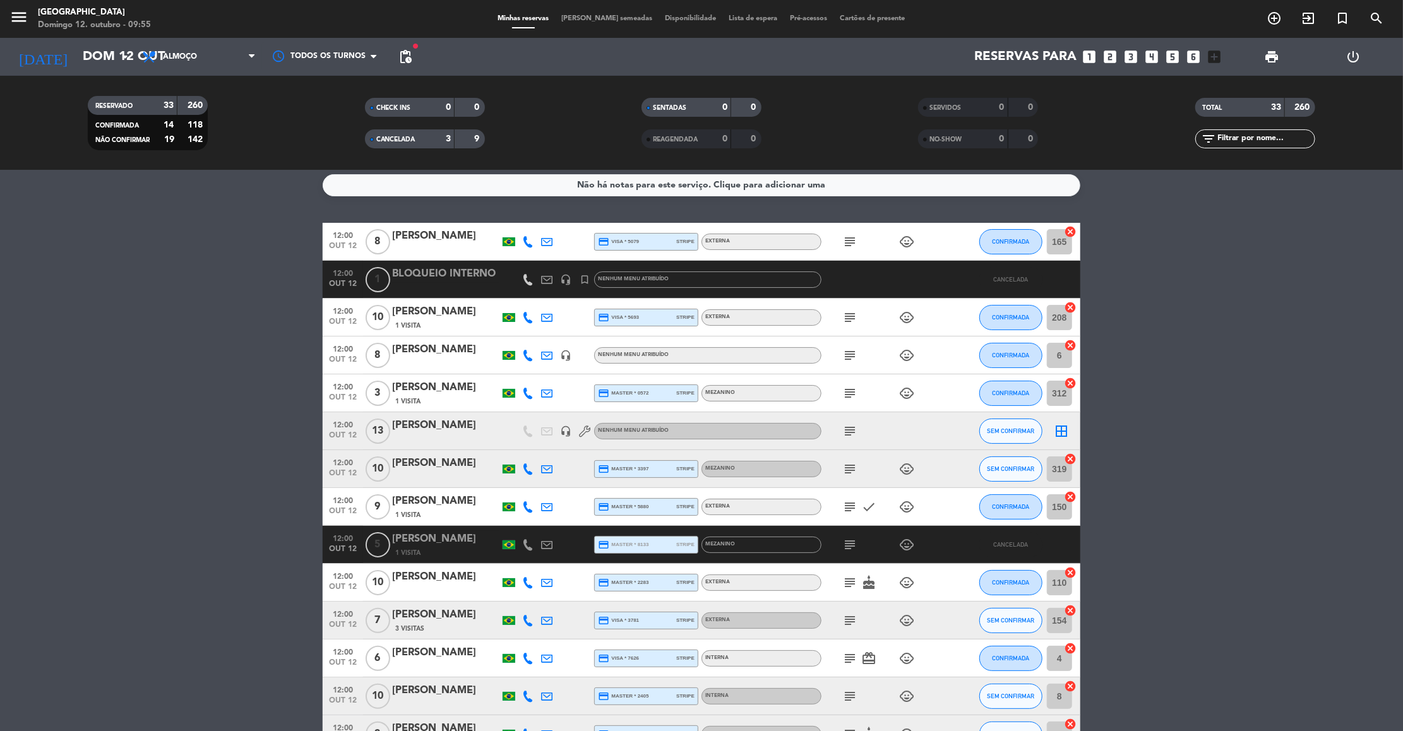
scroll to position [0, 0]
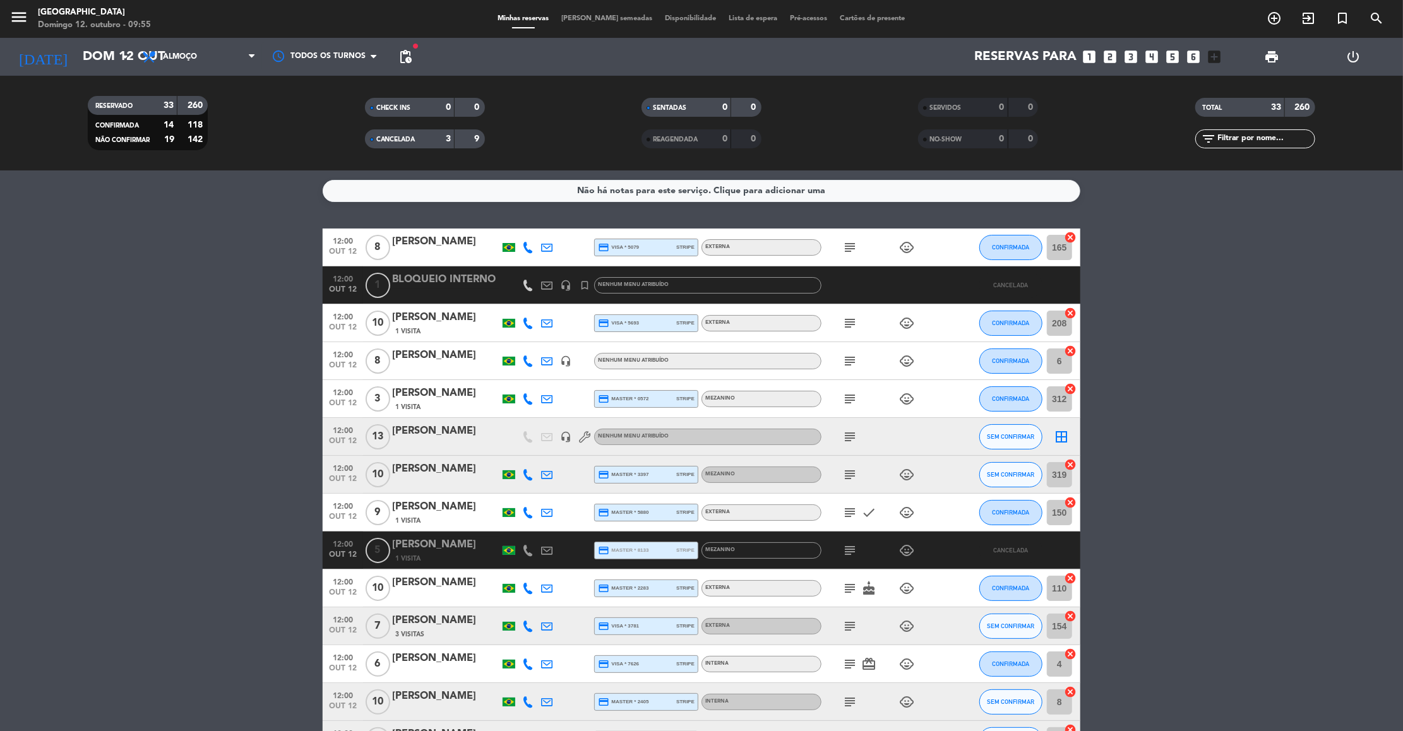
click at [853, 248] on icon "subject" at bounding box center [850, 247] width 15 height 15
click at [853, 361] on icon "subject" at bounding box center [850, 361] width 15 height 15
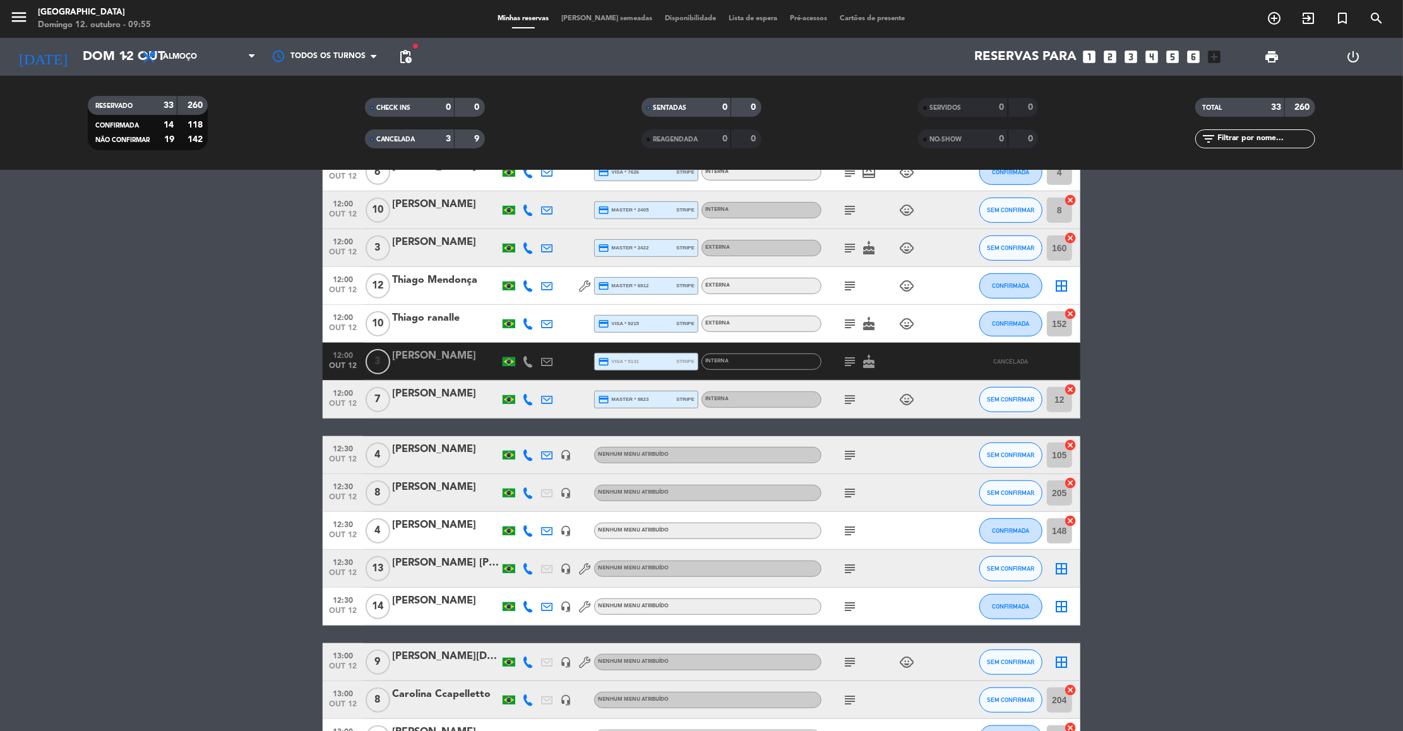
scroll to position [530, 0]
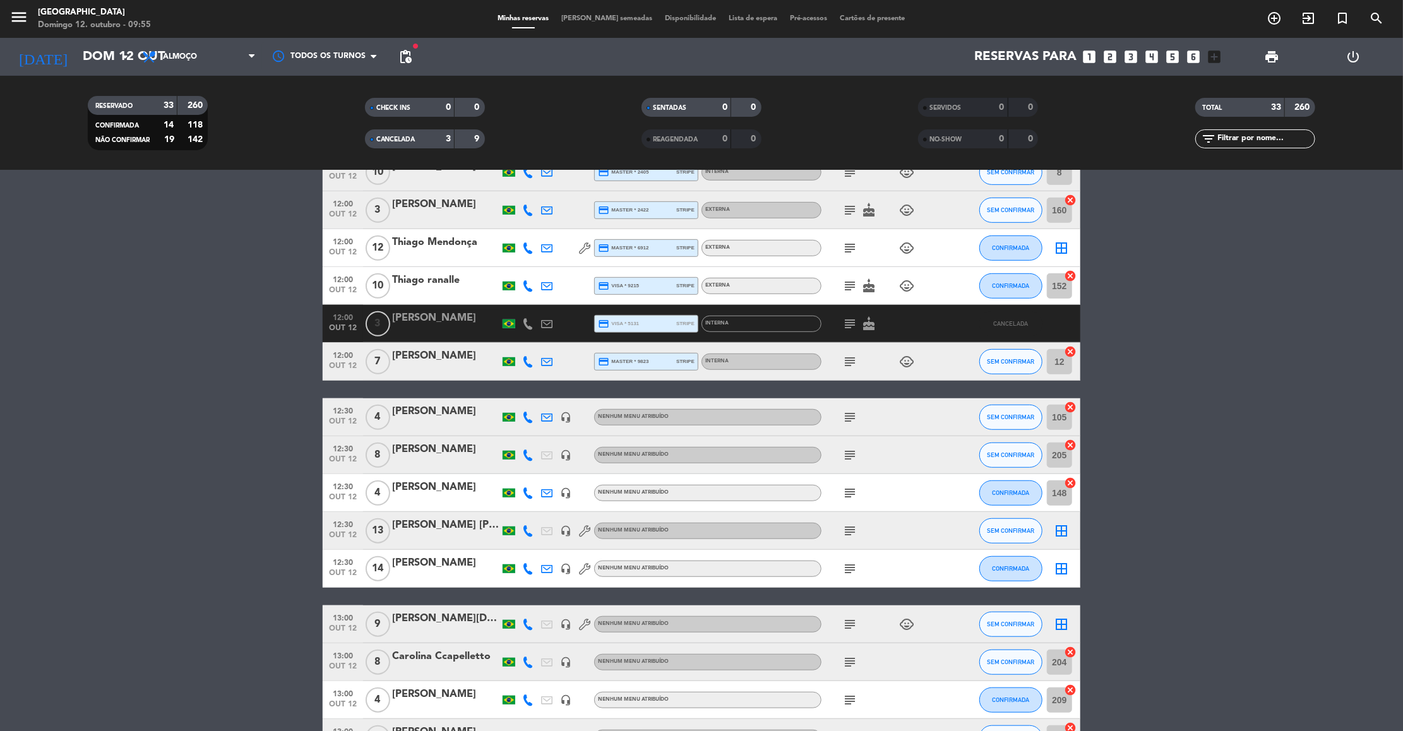
click at [846, 452] on icon "subject" at bounding box center [850, 455] width 15 height 15
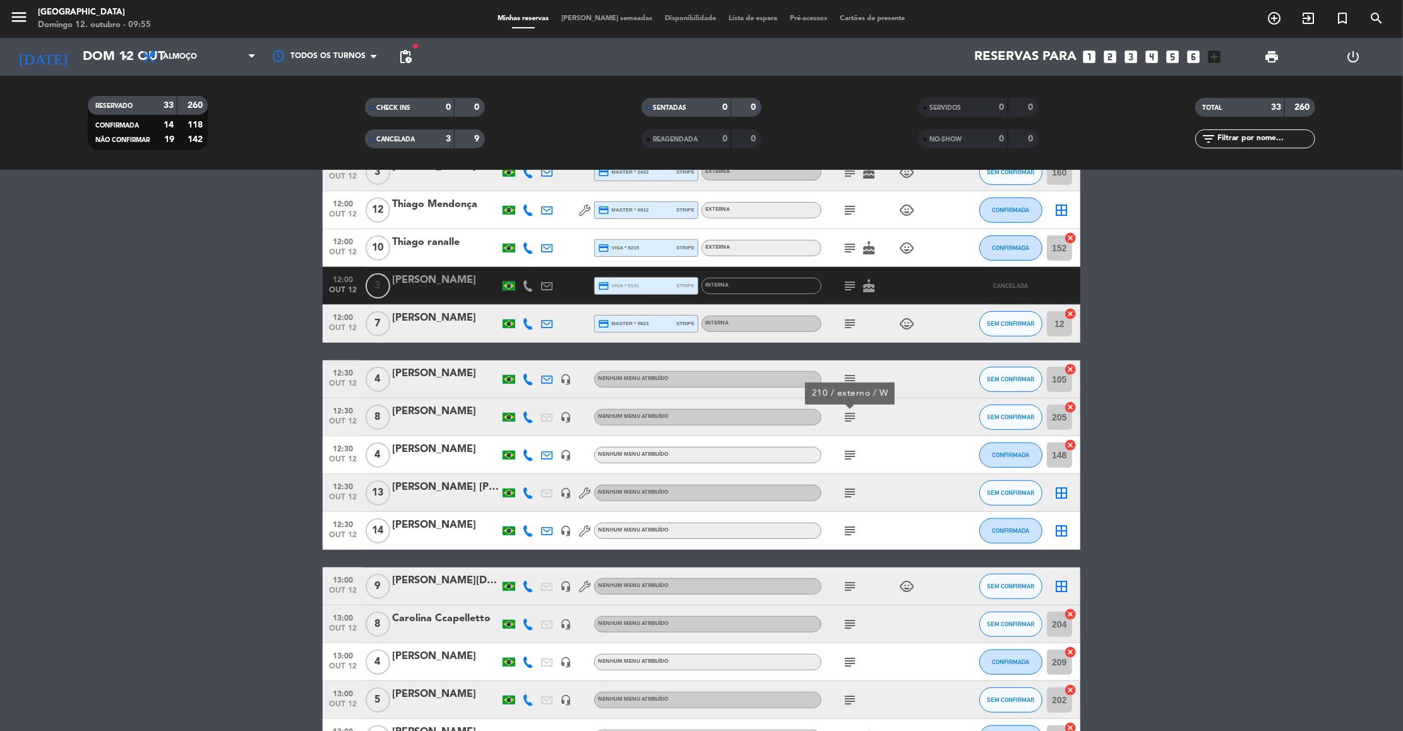
scroll to position [720, 0]
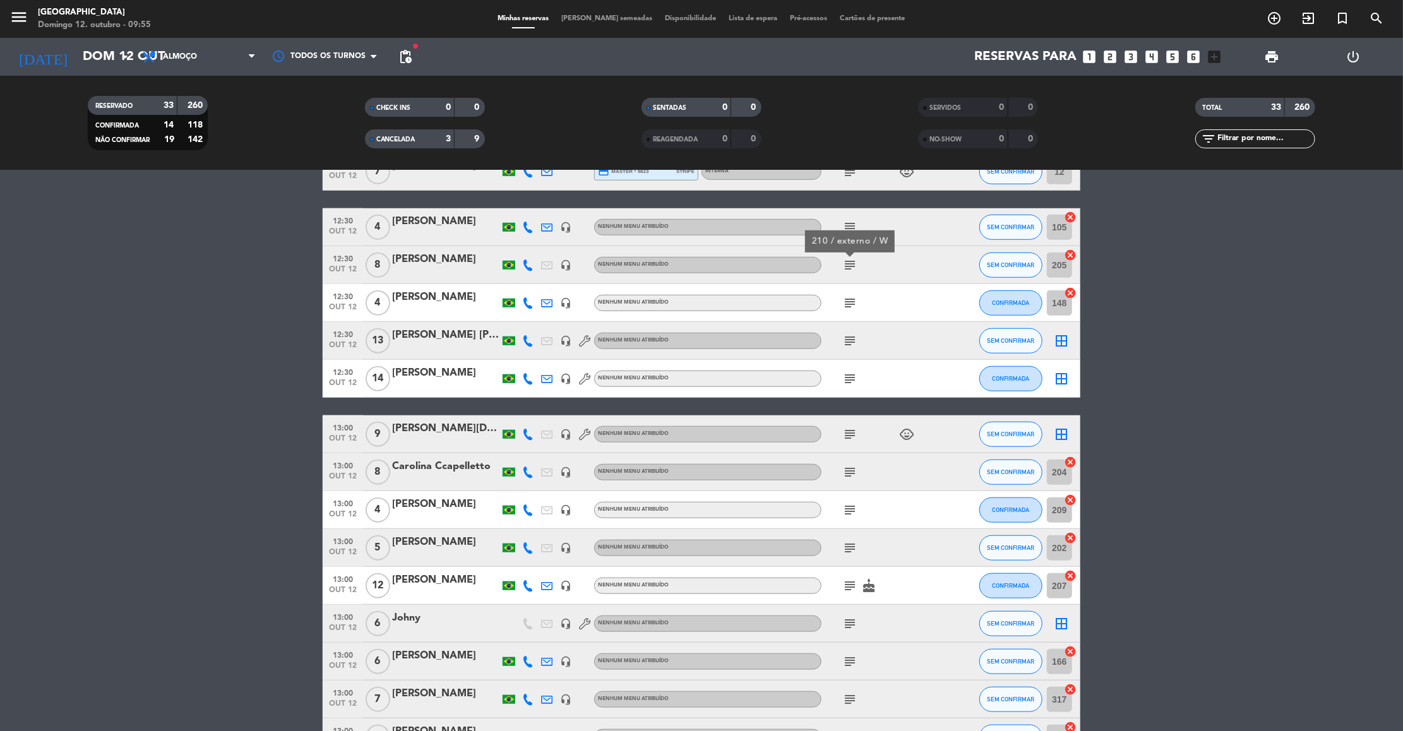
click at [841, 469] on span "subject" at bounding box center [850, 472] width 19 height 15
click at [848, 475] on icon "subject" at bounding box center [850, 472] width 15 height 15
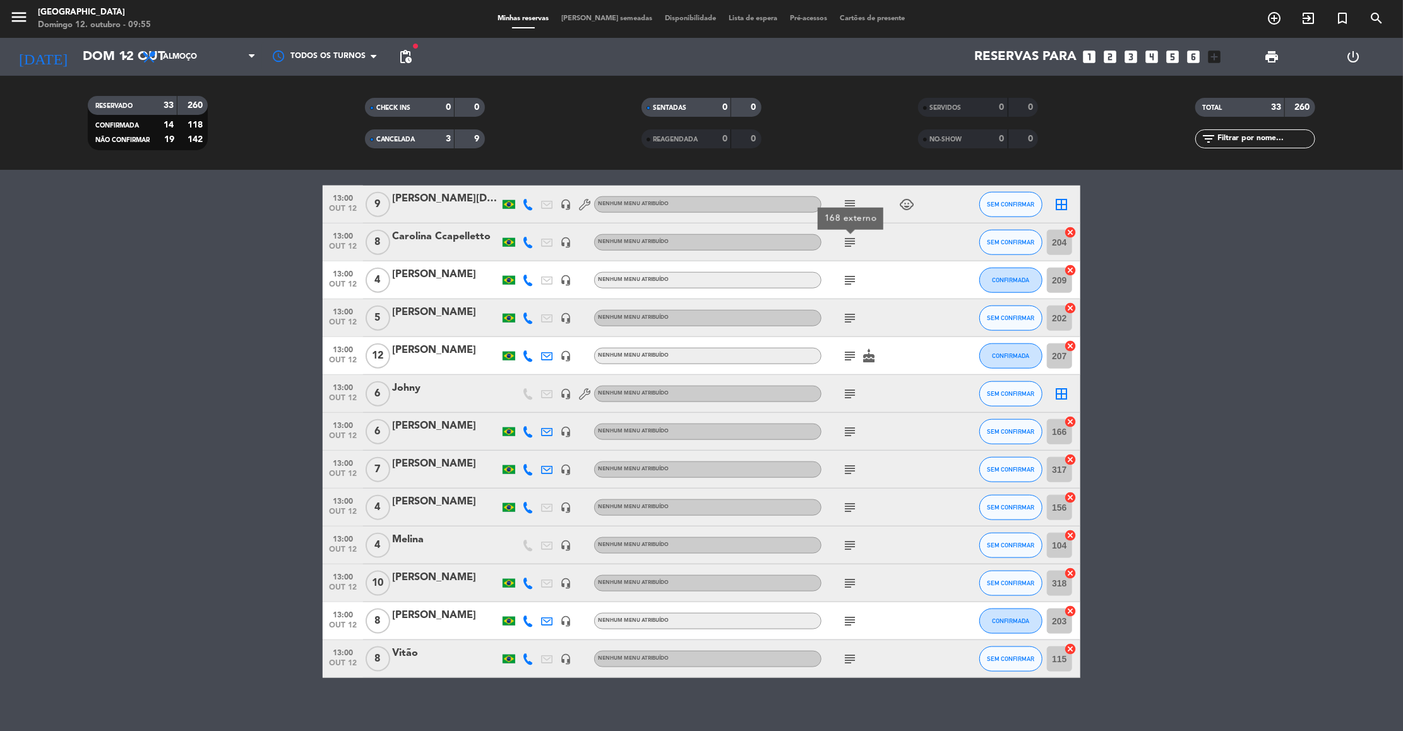
scroll to position [960, 0]
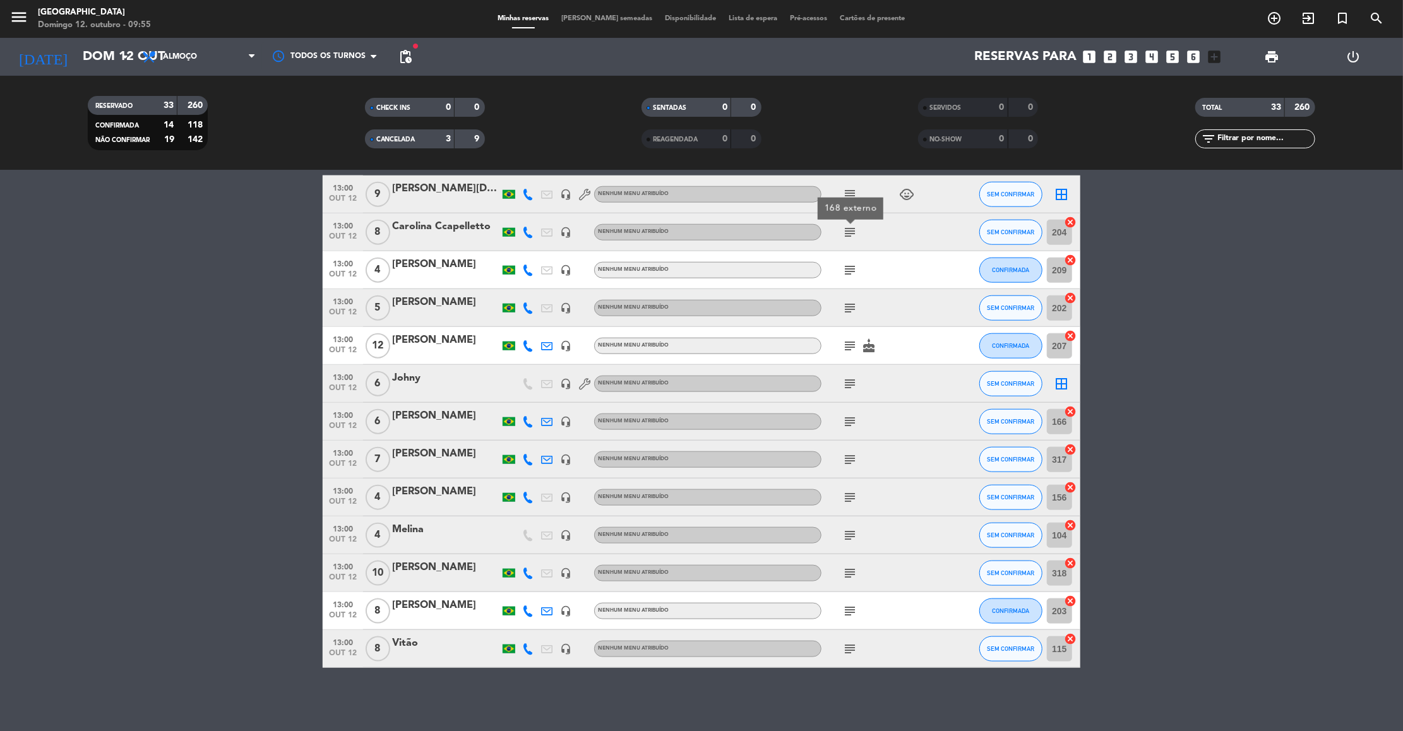
click at [850, 613] on icon "subject" at bounding box center [850, 611] width 15 height 15
click at [849, 649] on icon "subject" at bounding box center [850, 649] width 15 height 15
click at [1254, 142] on input "text" at bounding box center [1266, 139] width 98 height 14
click at [846, 419] on icon "subject" at bounding box center [850, 421] width 15 height 15
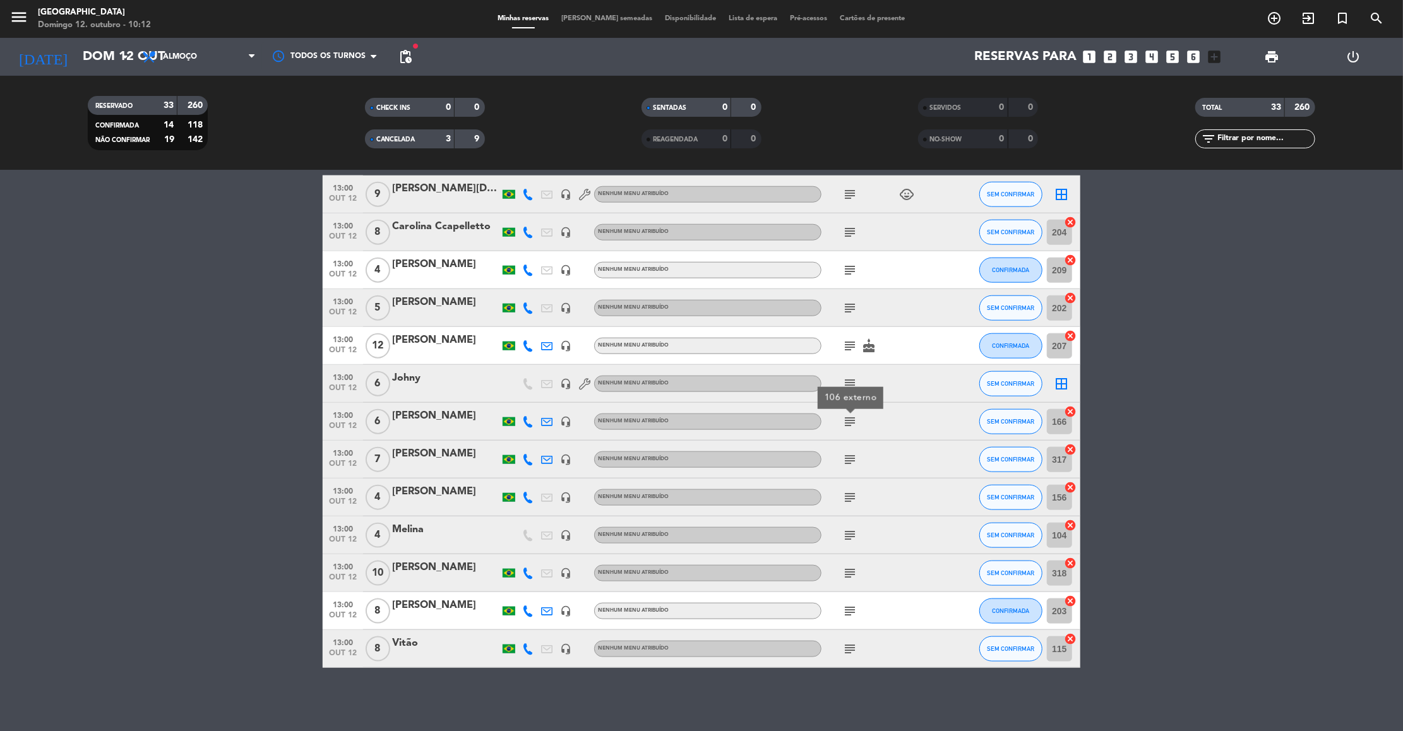
click at [853, 380] on icon "subject" at bounding box center [850, 383] width 15 height 15
click at [853, 411] on div "subject" at bounding box center [879, 421] width 114 height 37
click at [854, 422] on icon "subject" at bounding box center [850, 421] width 15 height 15
click at [418, 430] on div at bounding box center [445, 430] width 107 height 10
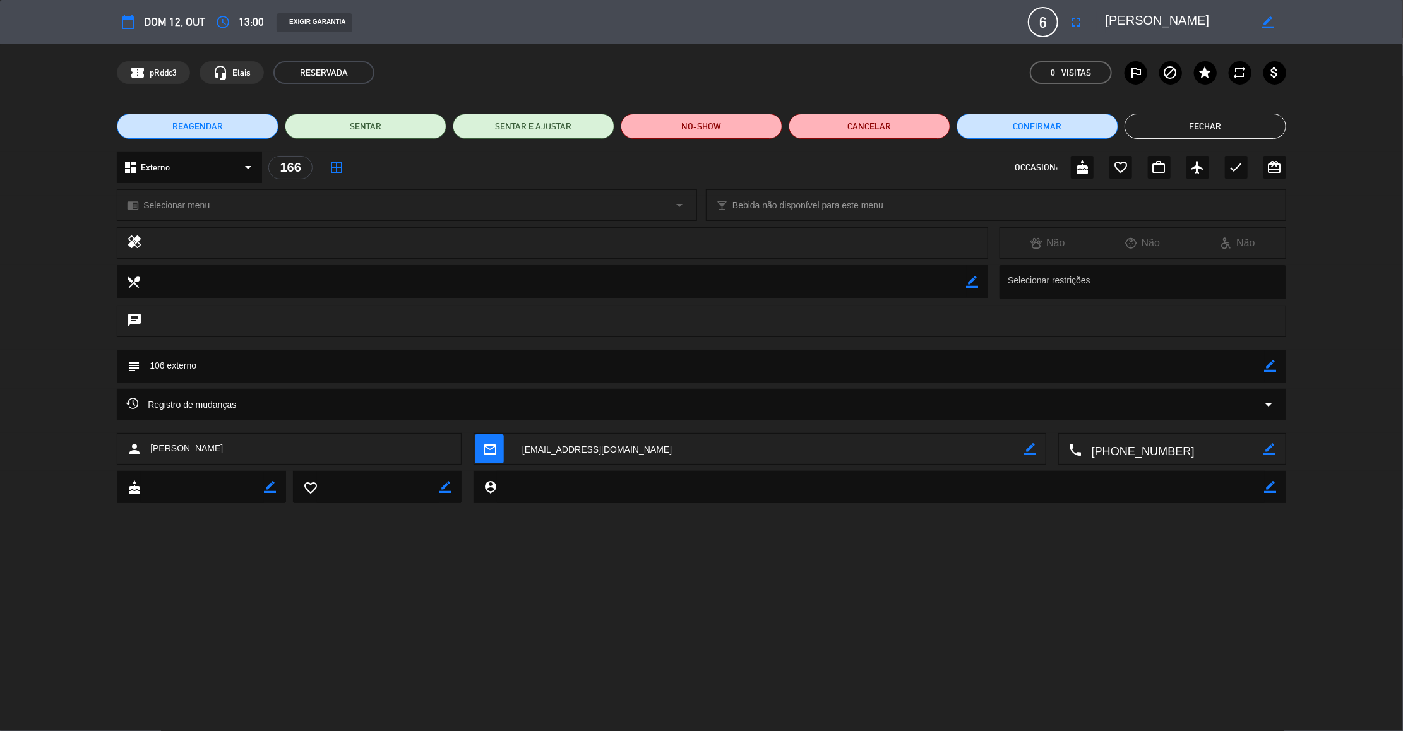
click at [1274, 370] on icon "border_color" at bounding box center [1271, 366] width 12 height 12
click at [162, 363] on textarea at bounding box center [702, 366] width 1125 height 32
type textarea "167 / externo"
click at [1270, 363] on icon at bounding box center [1271, 366] width 12 height 12
click at [1237, 114] on button "Fechar" at bounding box center [1206, 126] width 162 height 25
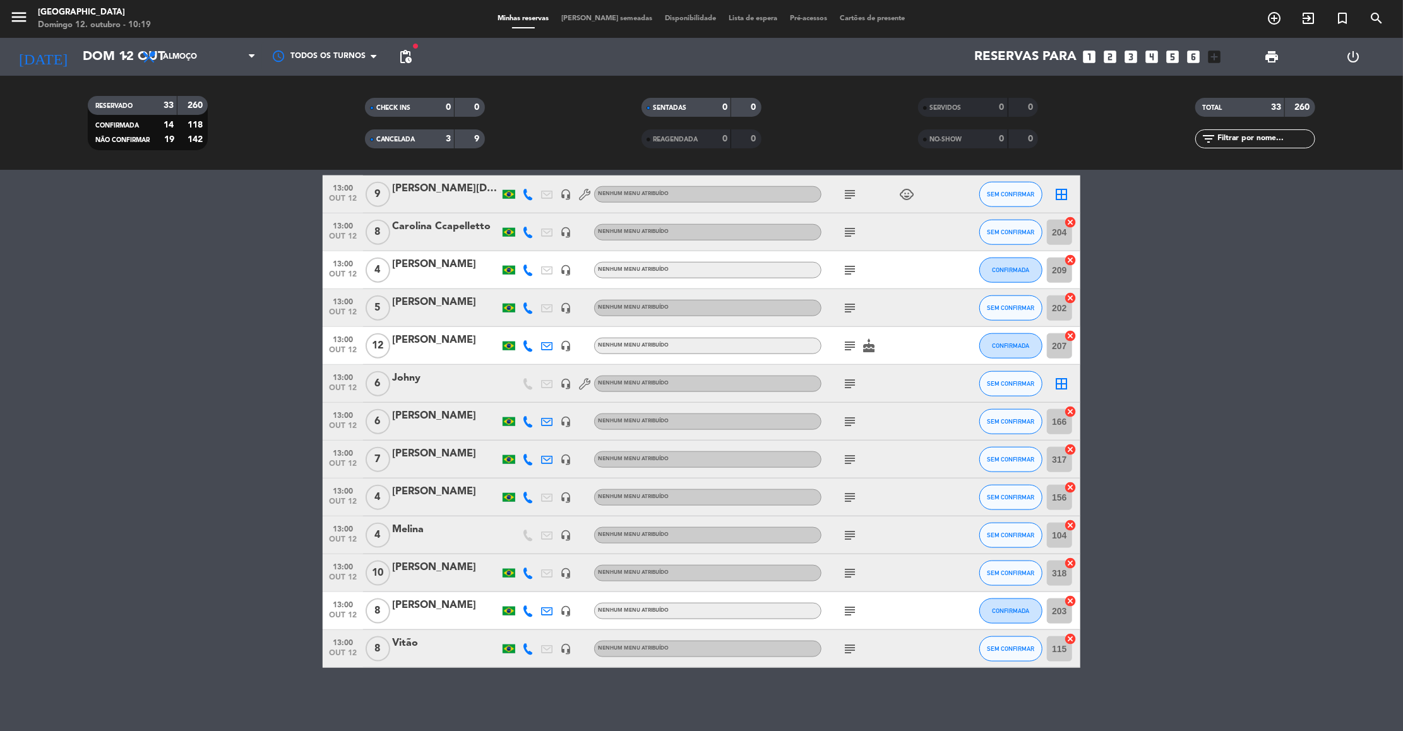
click at [852, 528] on icon "subject" at bounding box center [850, 535] width 15 height 15
click at [846, 570] on icon "subject" at bounding box center [850, 573] width 15 height 15
click at [850, 615] on icon "subject" at bounding box center [850, 611] width 15 height 15
click at [847, 657] on div "subject" at bounding box center [879, 648] width 114 height 37
click at [850, 650] on icon "subject" at bounding box center [850, 649] width 15 height 15
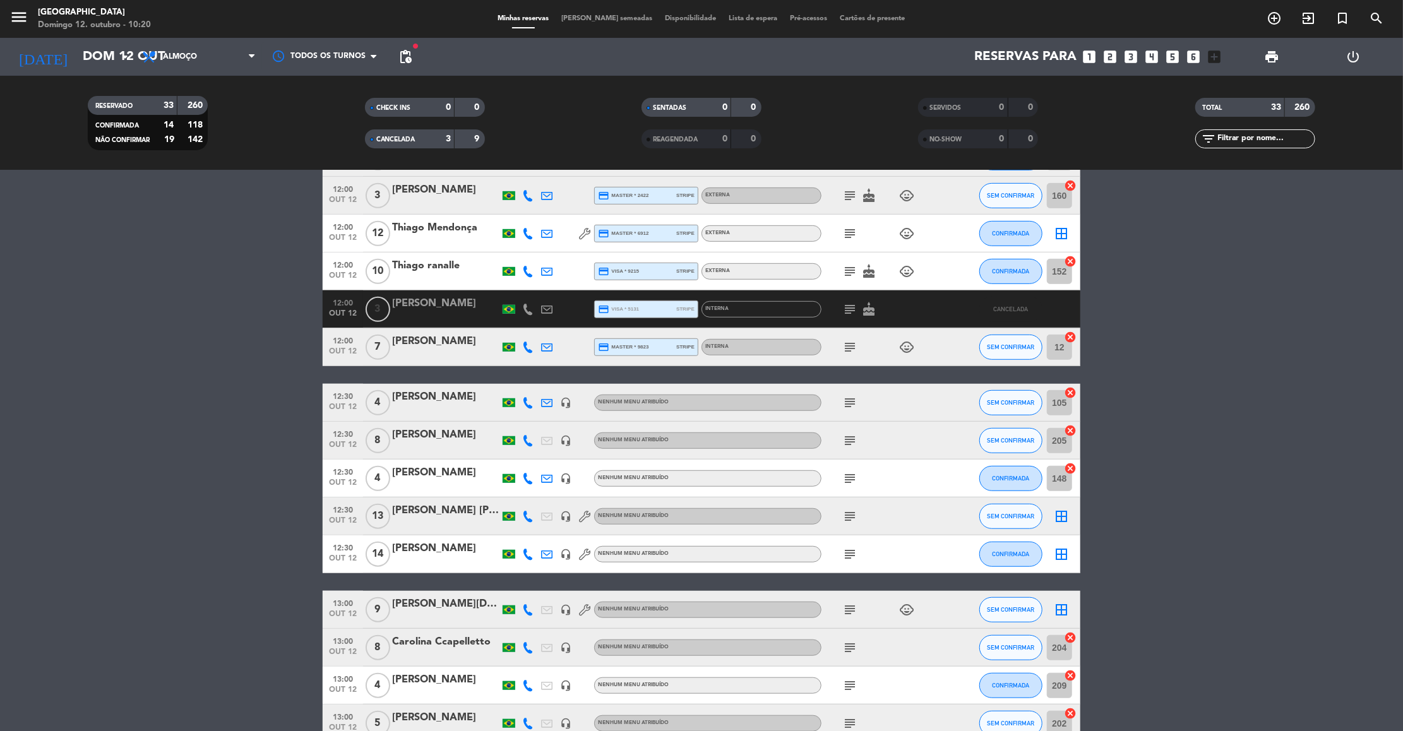
drag, startPoint x: 409, startPoint y: 655, endPoint x: 485, endPoint y: 141, distance: 519.1
click at [485, 141] on ng-component "menu [GEOGRAPHIC_DATA] Domingo 12. outubro - 10:20 Minhas reservas Mesas semead…" at bounding box center [701, 365] width 1403 height 731
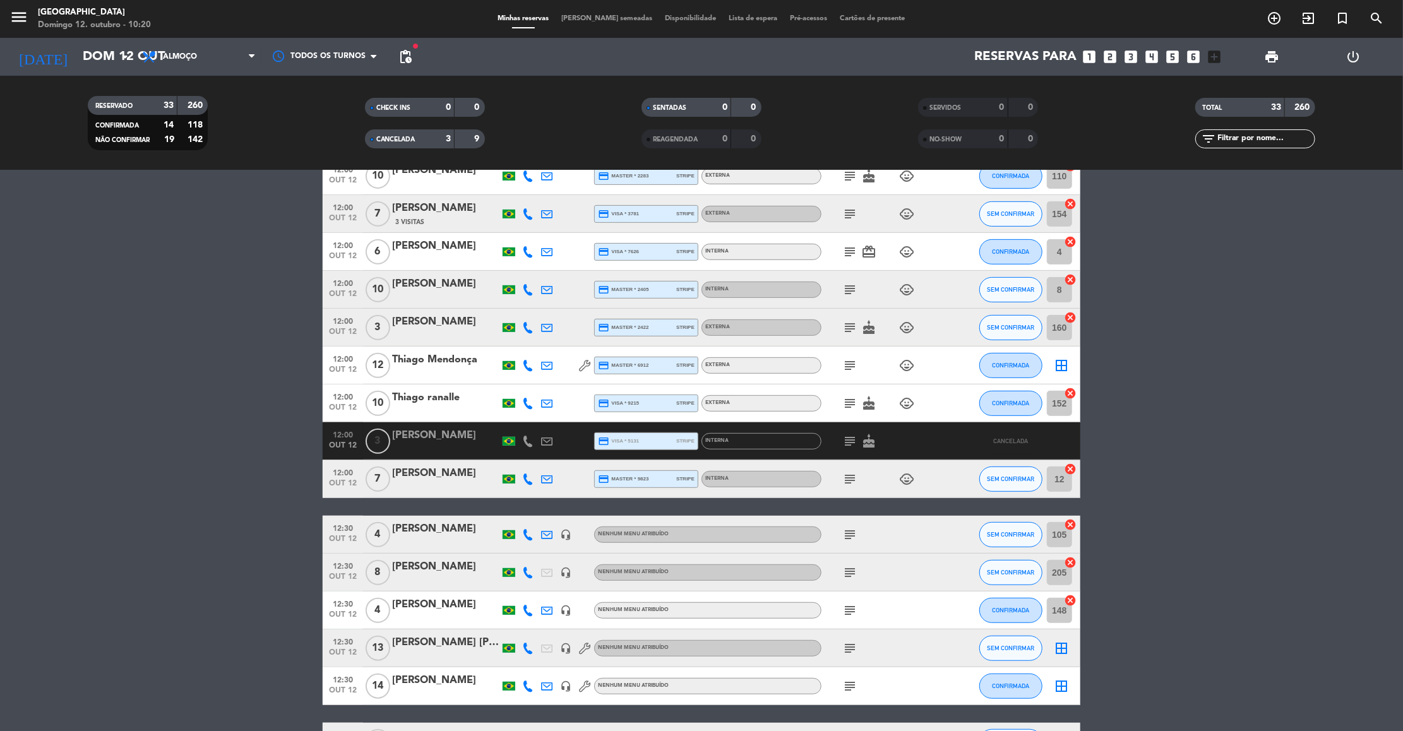
click at [485, 141] on filter-checkbox "CANCELADA 3 9" at bounding box center [424, 138] width 277 height 19
click at [852, 441] on icon "subject" at bounding box center [850, 441] width 15 height 15
click at [231, 418] on bookings-row "12:00 [DATE] 8 [PERSON_NAME] credit_card visa * 5079 stripe Externa subject chi…" at bounding box center [701, 516] width 1403 height 1400
click at [134, 96] on div "RESERVADO 33 260" at bounding box center [148, 105] width 120 height 19
click at [134, 102] on div "RESERVADO" at bounding box center [120, 106] width 58 height 15
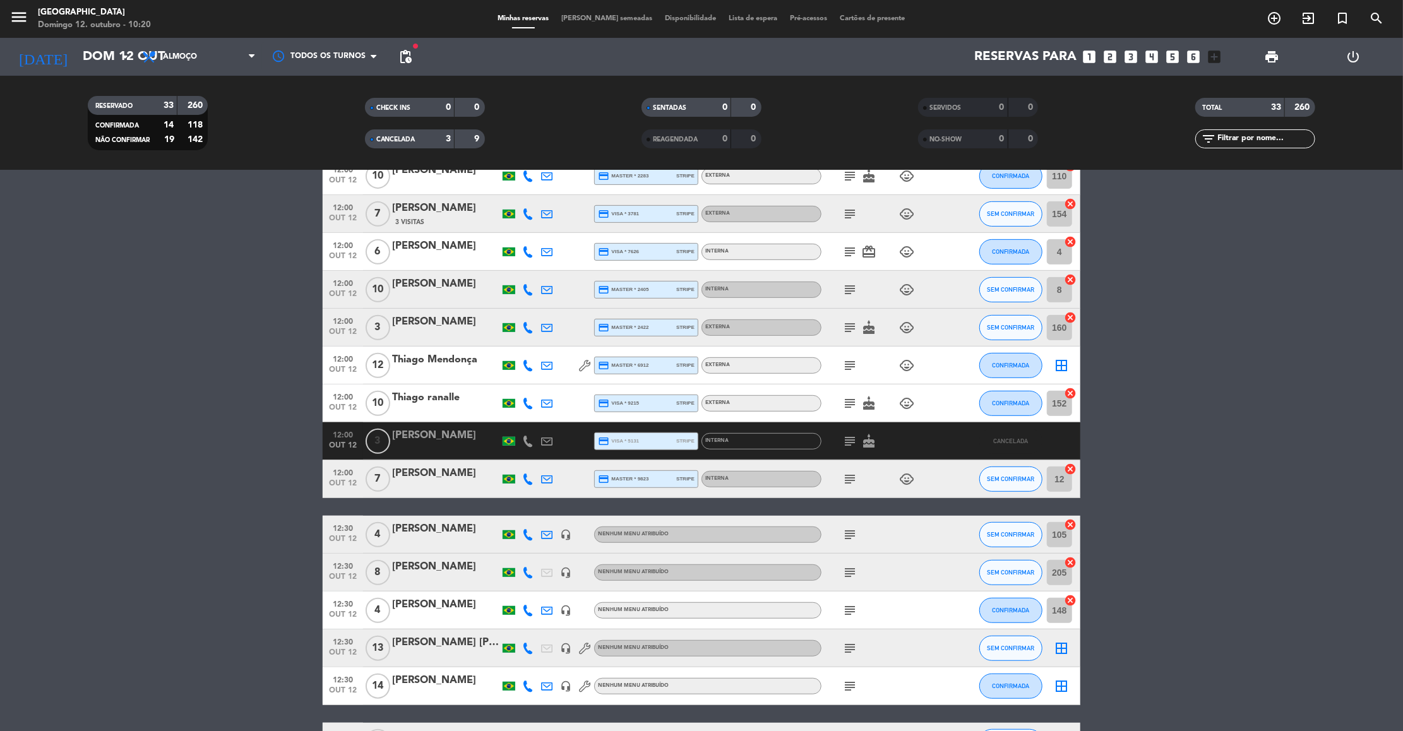
click at [134, 102] on div "RESERVADO" at bounding box center [120, 106] width 58 height 15
